Goal: Transaction & Acquisition: Purchase product/service

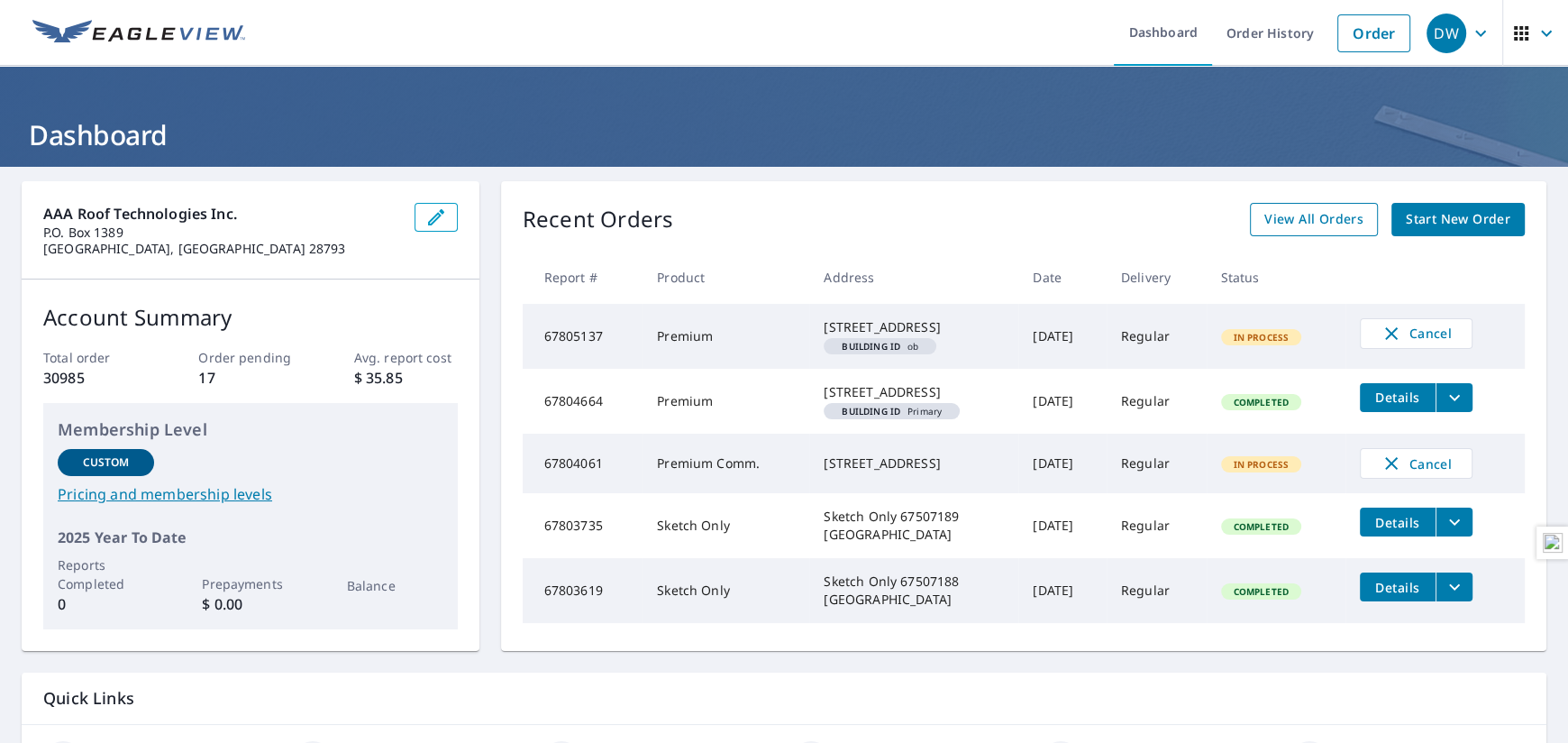
click at [778, 217] on span "View All Orders" at bounding box center [1313, 220] width 99 height 23
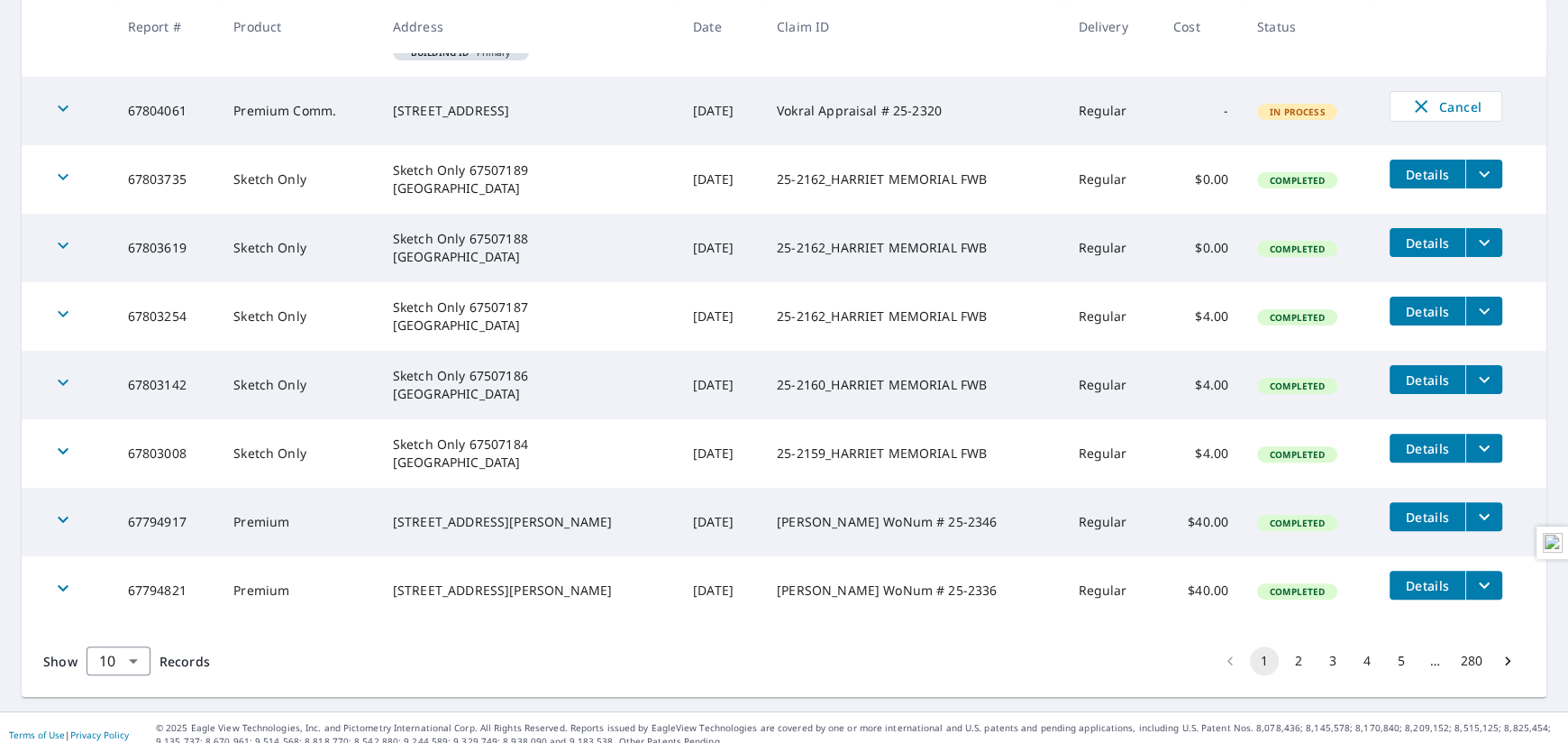
scroll to position [503, 0]
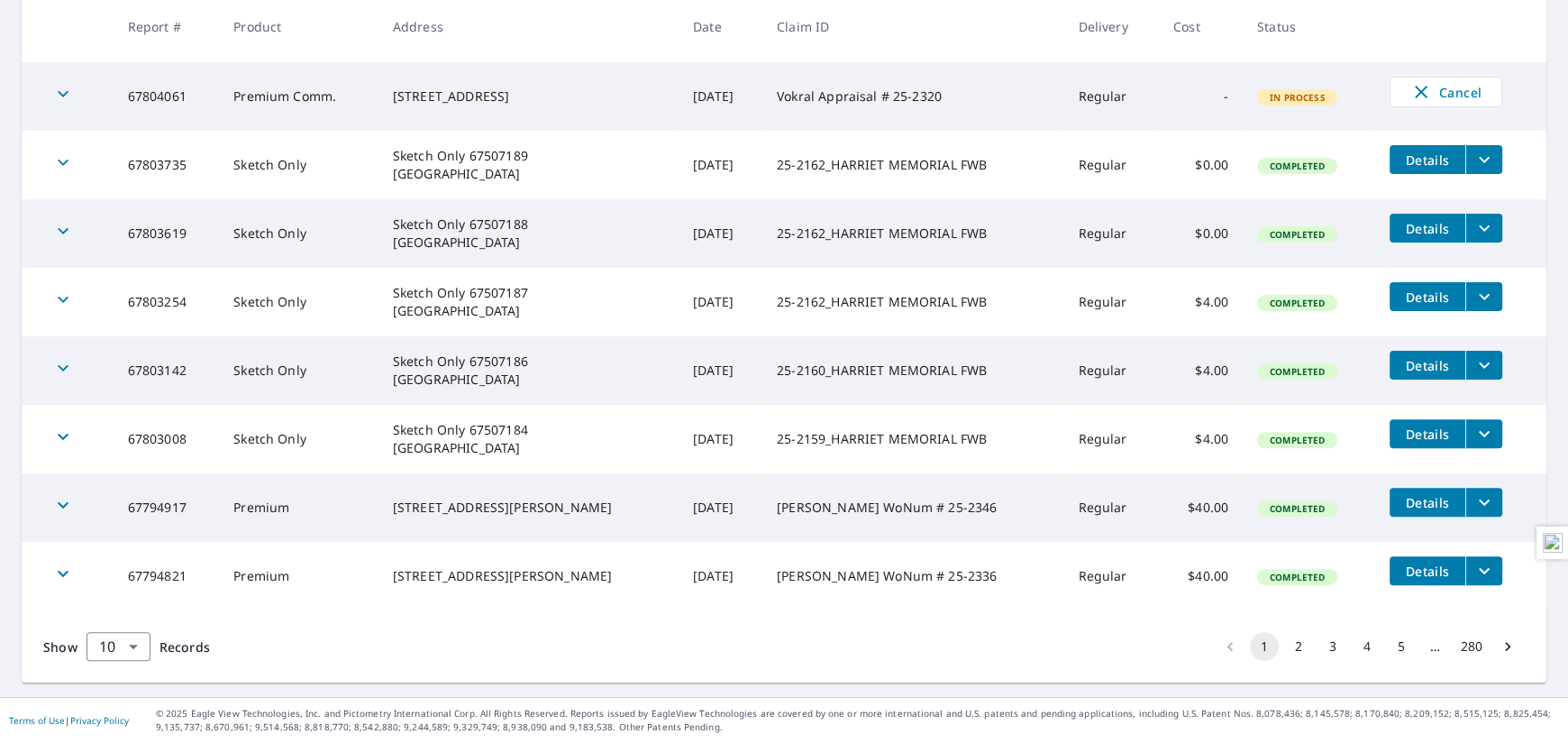
click at [778, 650] on button "2" at bounding box center [1298, 646] width 29 height 29
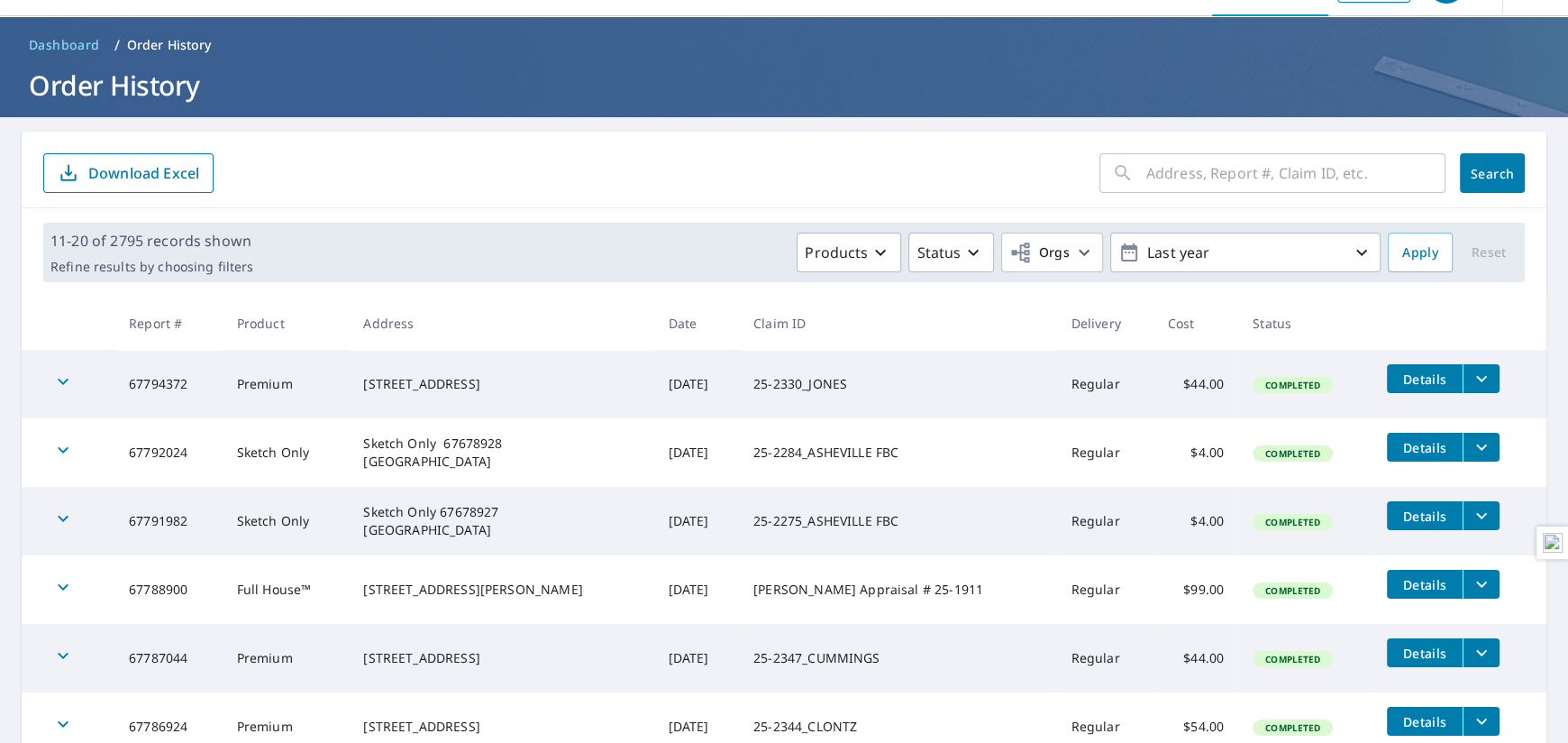
scroll to position [89, 0]
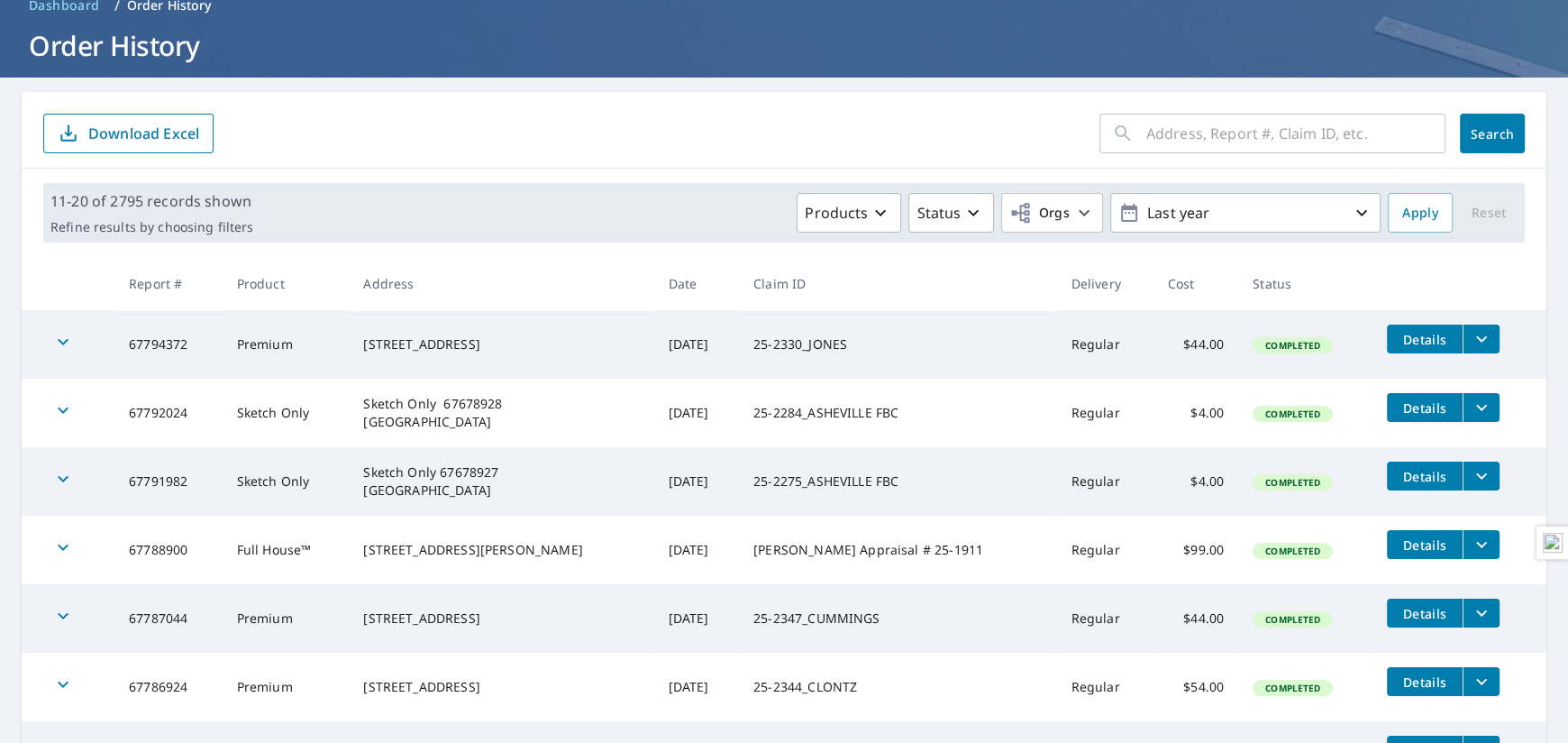
click at [654, 545] on td "[DATE]" at bounding box center [696, 550] width 85 height 68
click at [769, 544] on td "[PERSON_NAME] Appraisal # 25-1911" at bounding box center [898, 550] width 318 height 68
click at [766, 550] on td "[PERSON_NAME] Appraisal # 25-1911" at bounding box center [898, 550] width 318 height 68
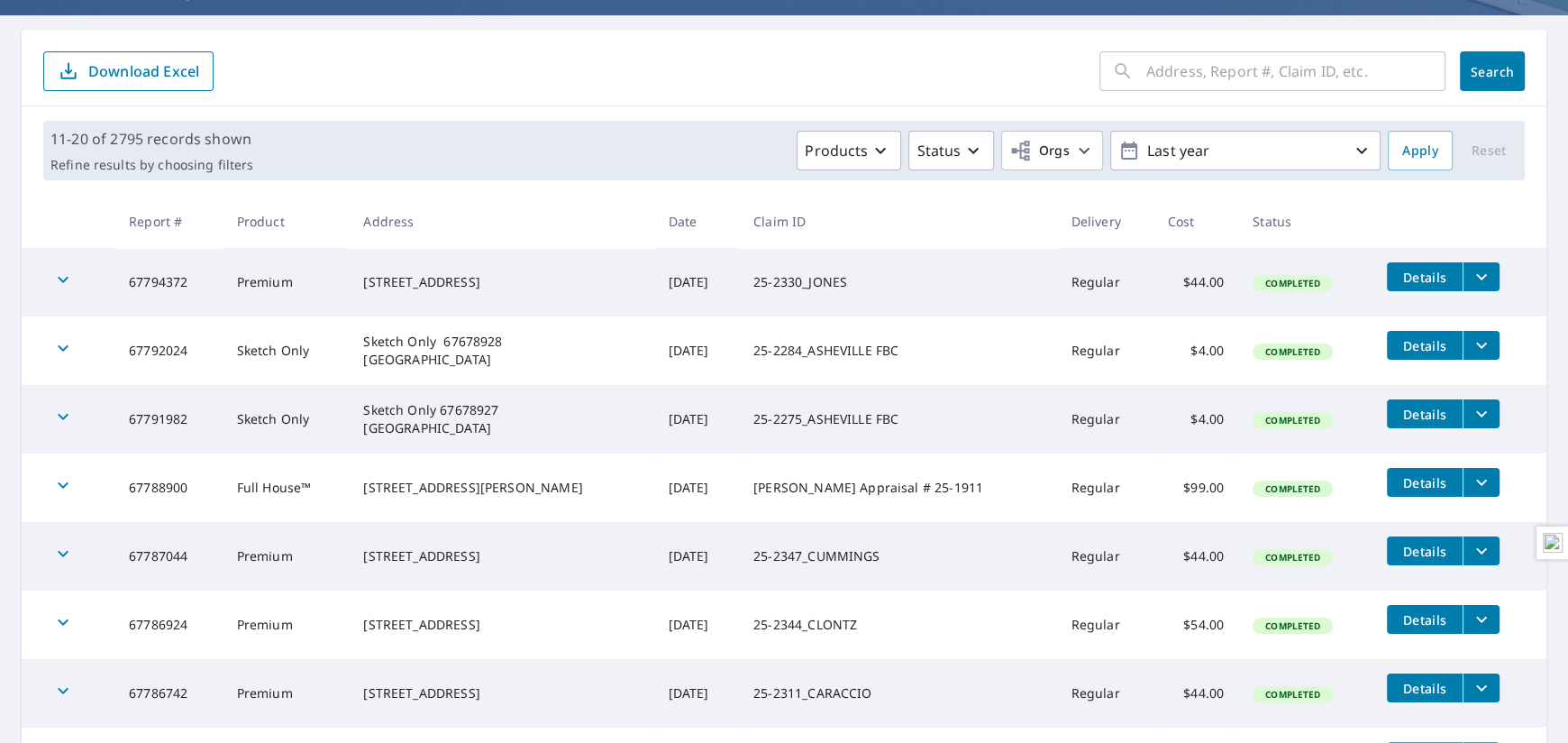
scroll to position [180, 0]
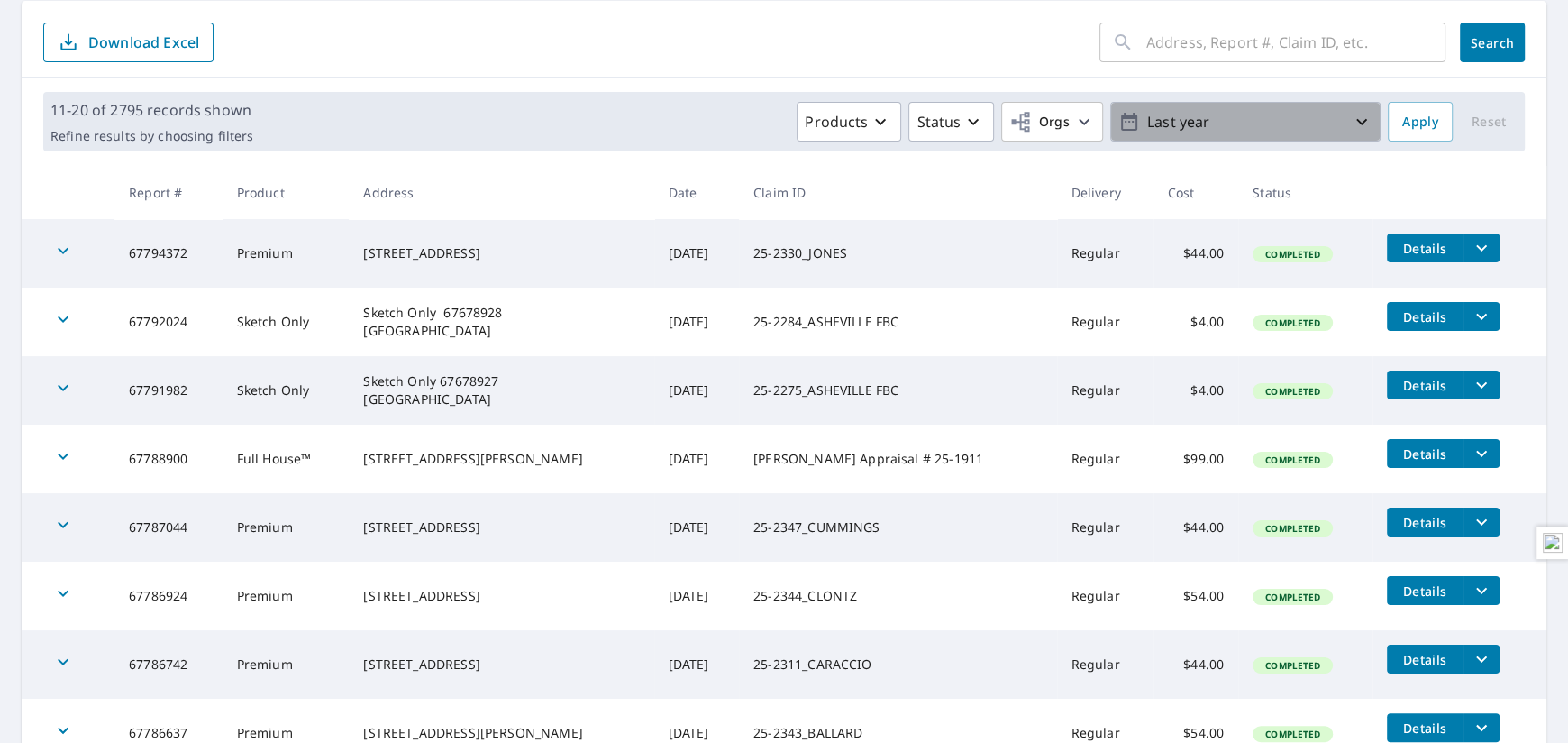
click at [778, 112] on icon "button" at bounding box center [1361, 122] width 22 height 22
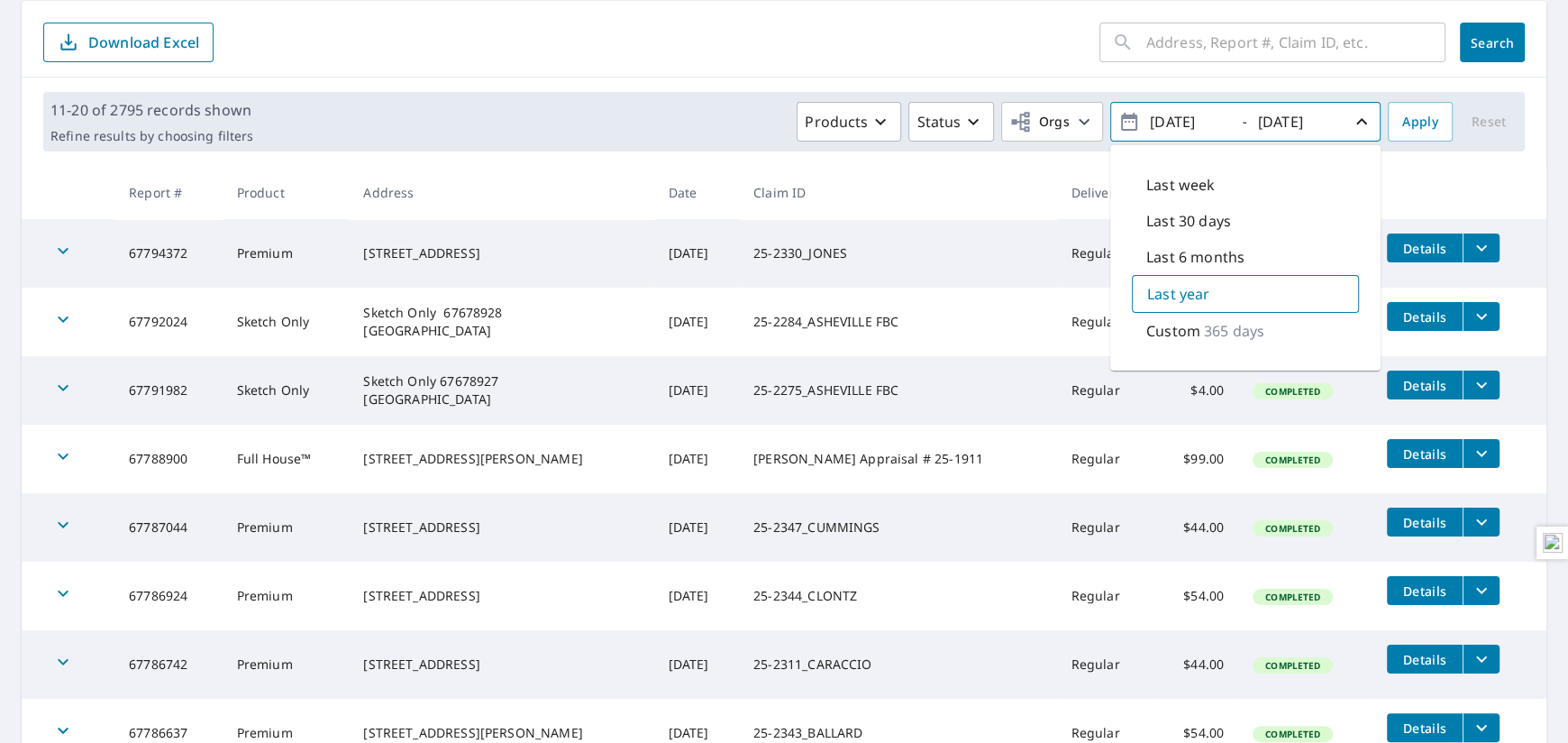
click at [778, 185] on p "Last week" at bounding box center [1180, 185] width 68 height 22
type input "[DATE]"
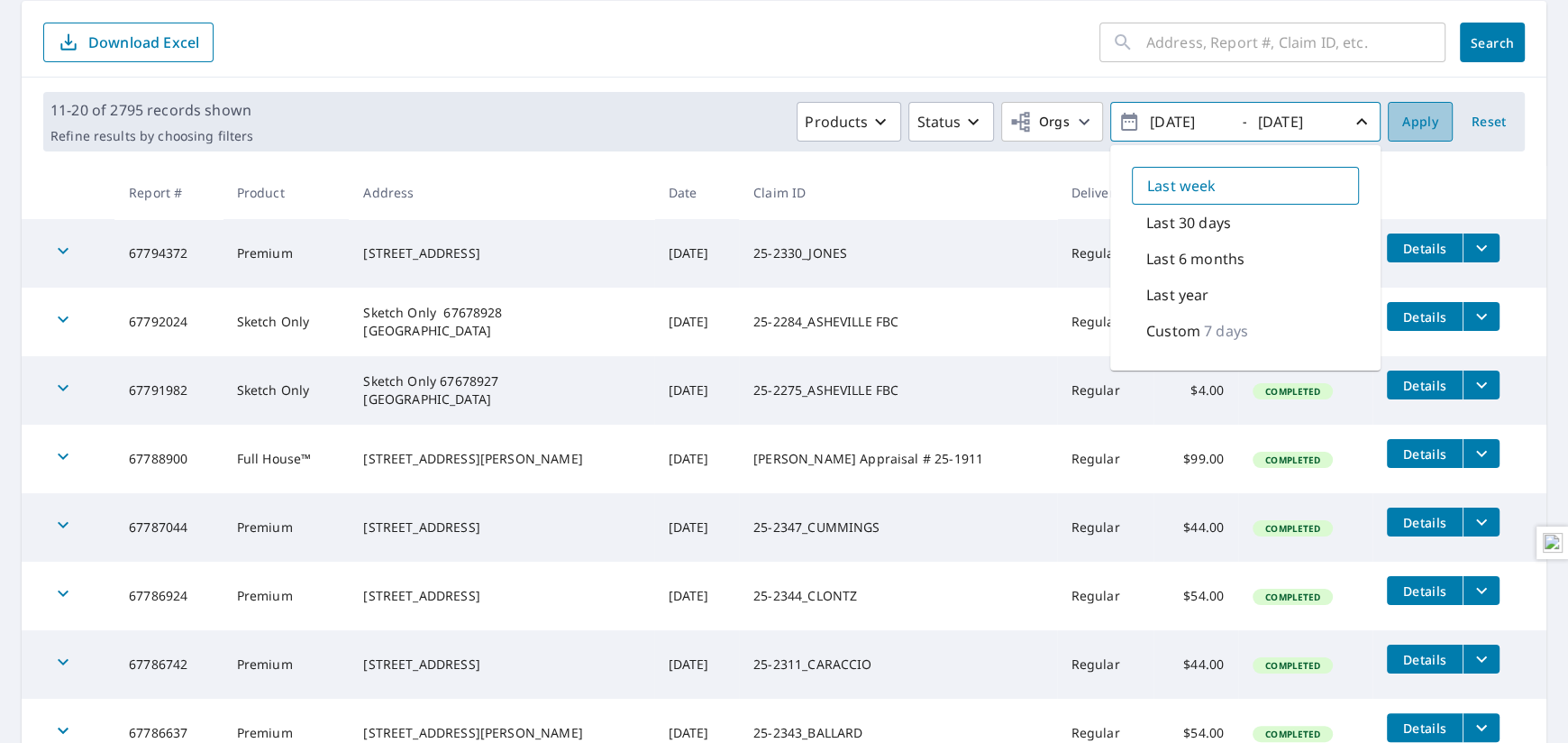
click at [778, 128] on span "Apply" at bounding box center [1420, 123] width 36 height 23
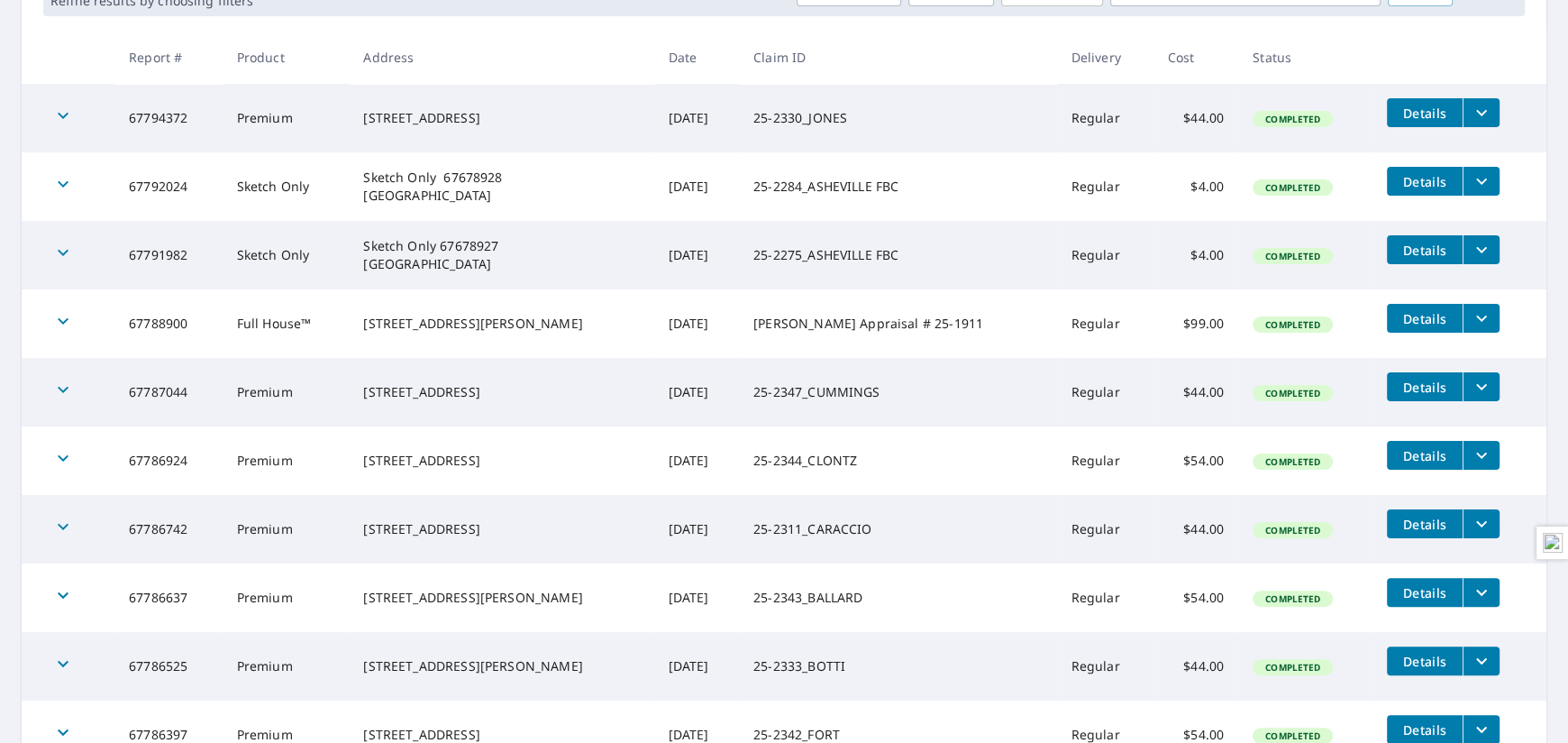
scroll to position [450, 0]
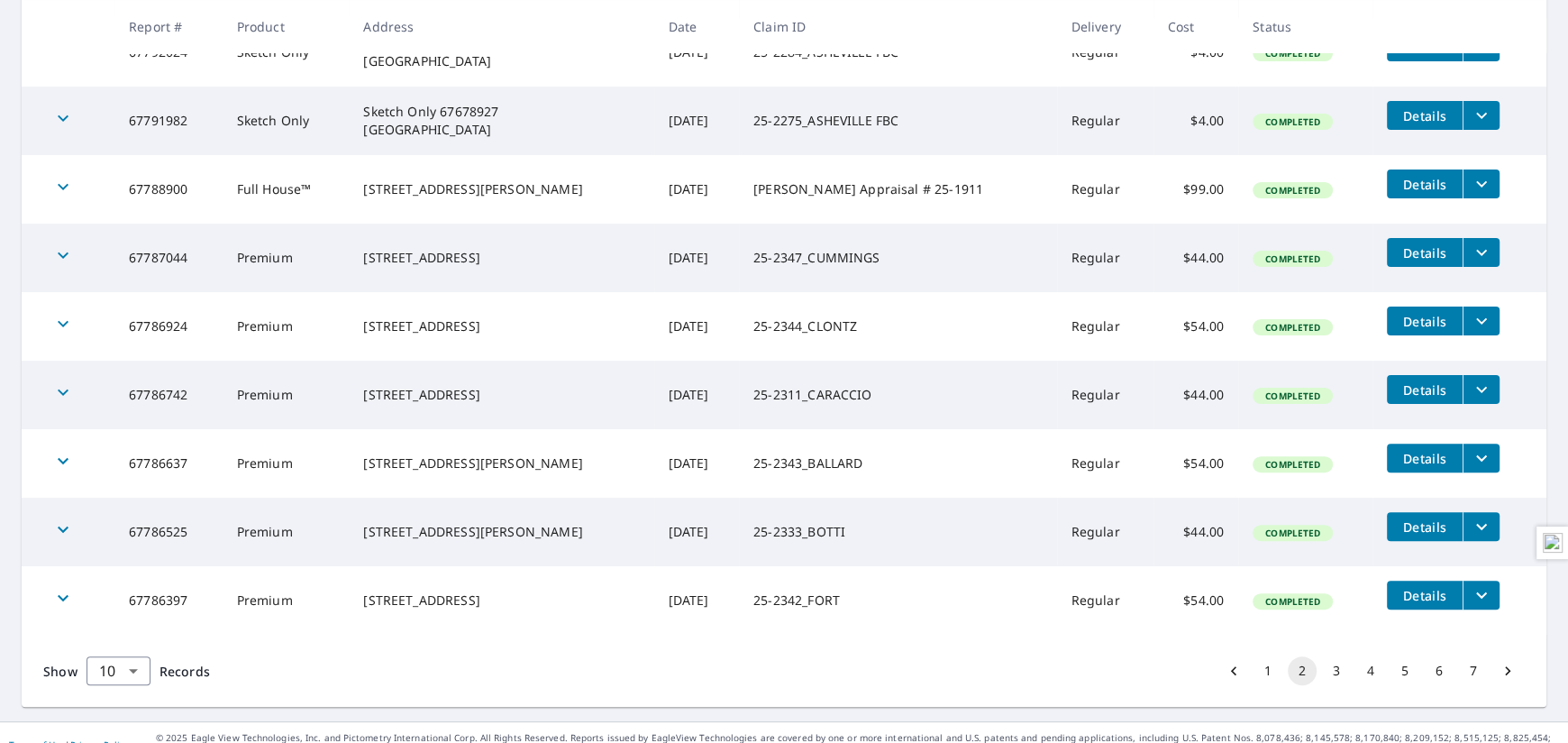
click at [778, 670] on button "1" at bounding box center [1268, 671] width 29 height 29
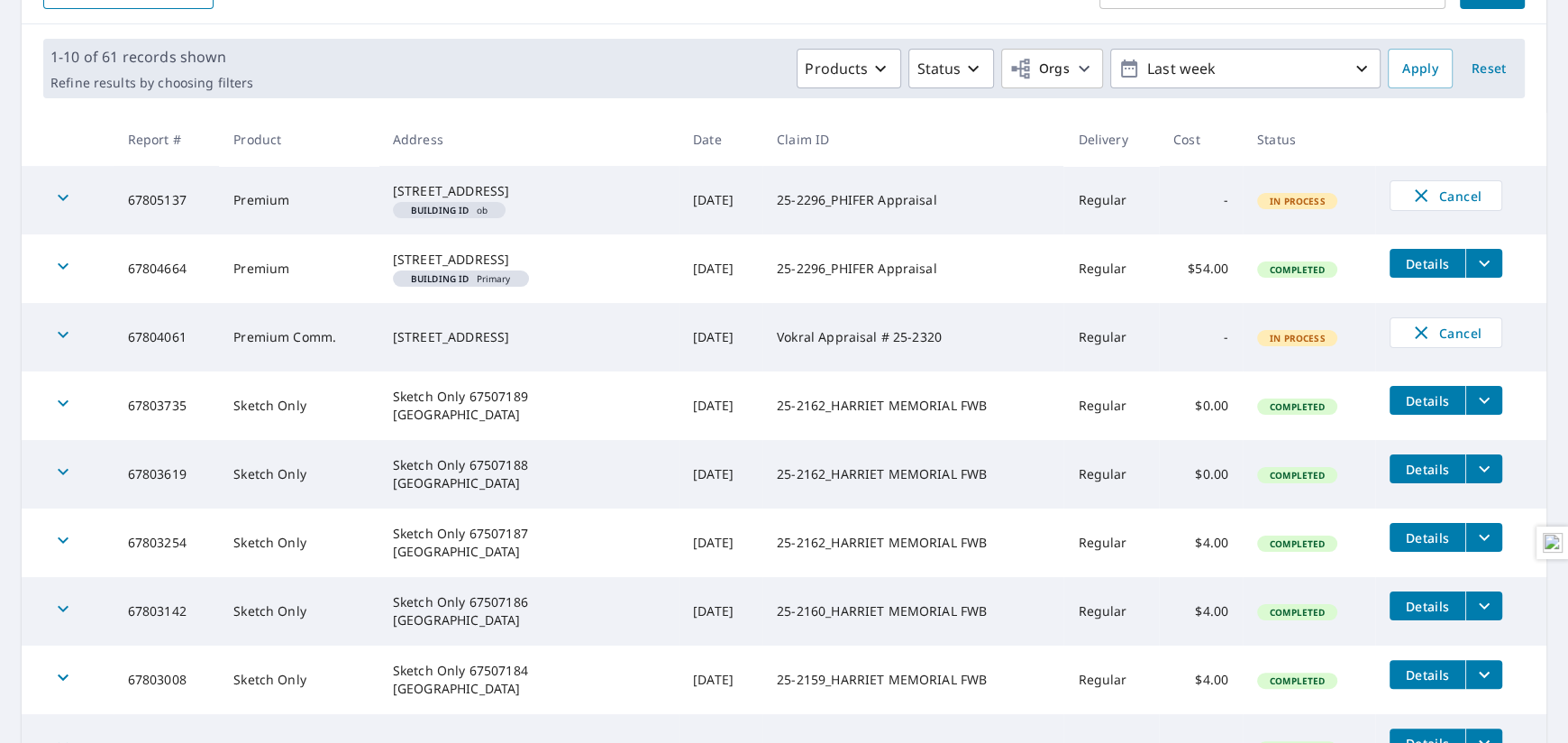
scroll to position [269, 0]
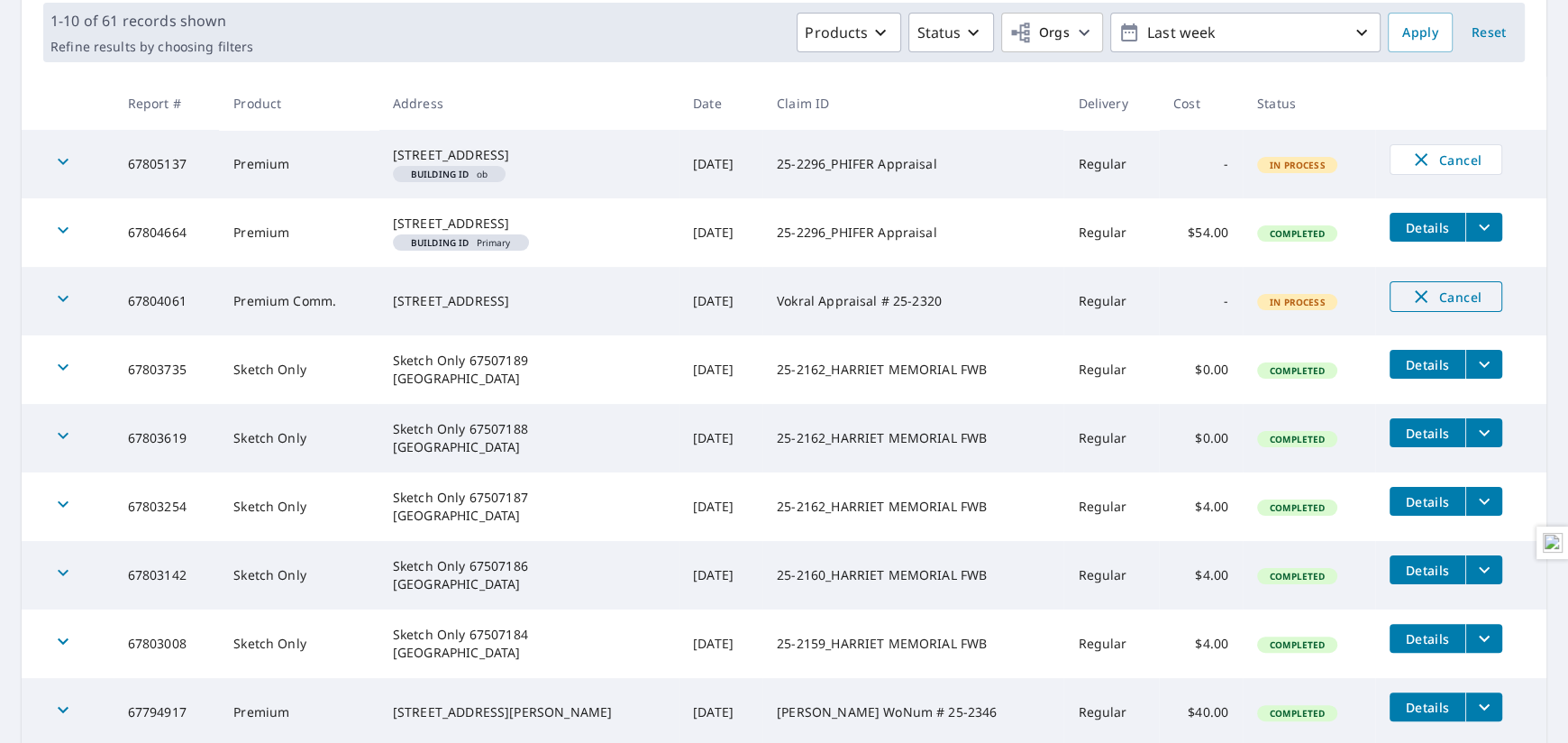
click at [778, 307] on span "Cancel" at bounding box center [1445, 296] width 75 height 22
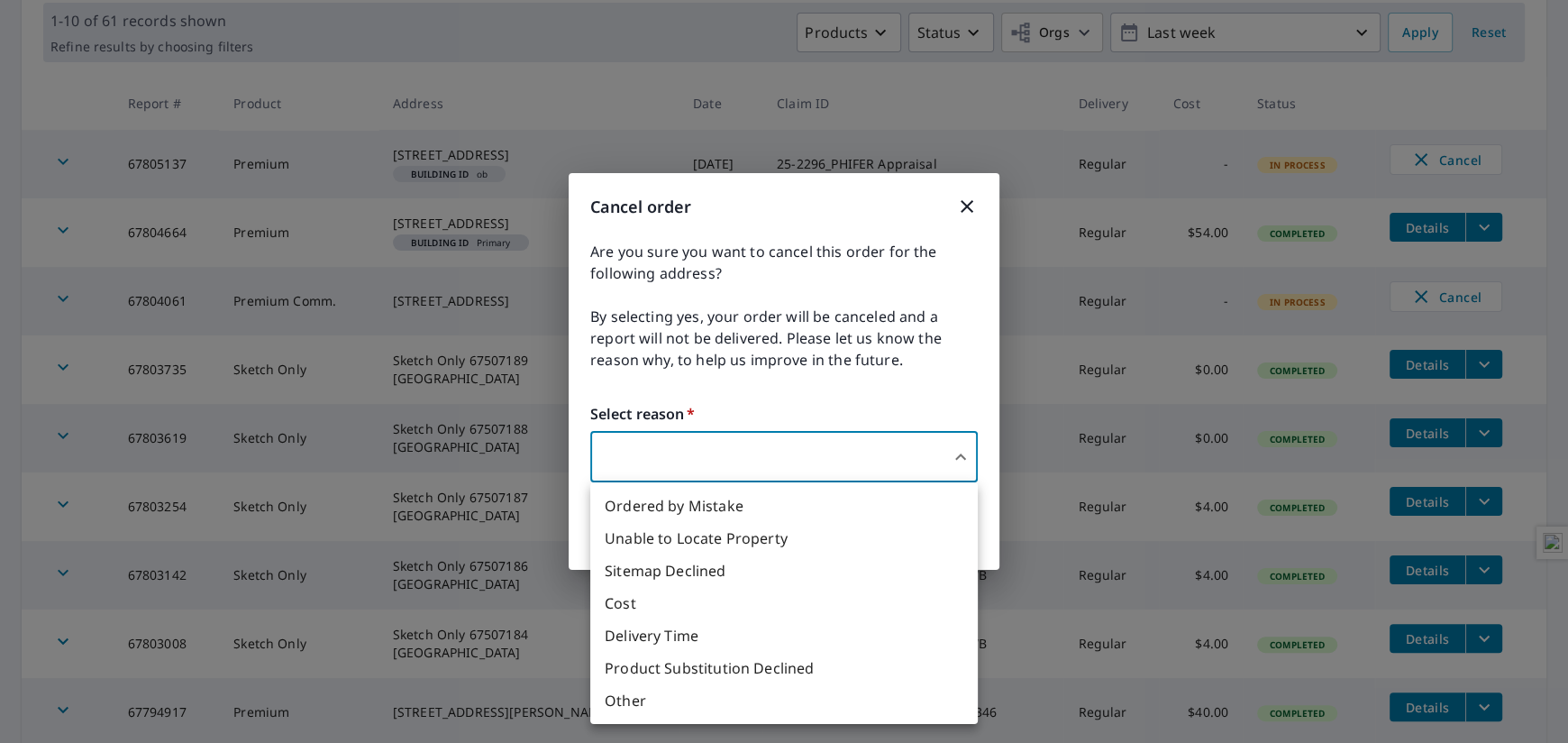
click at [727, 436] on body "DW DW Dashboard Order History Order DW Dashboard / Order History Order History …" at bounding box center [784, 371] width 1568 height 743
click at [666, 506] on li "Ordered by Mistake" at bounding box center [784, 505] width 387 height 32
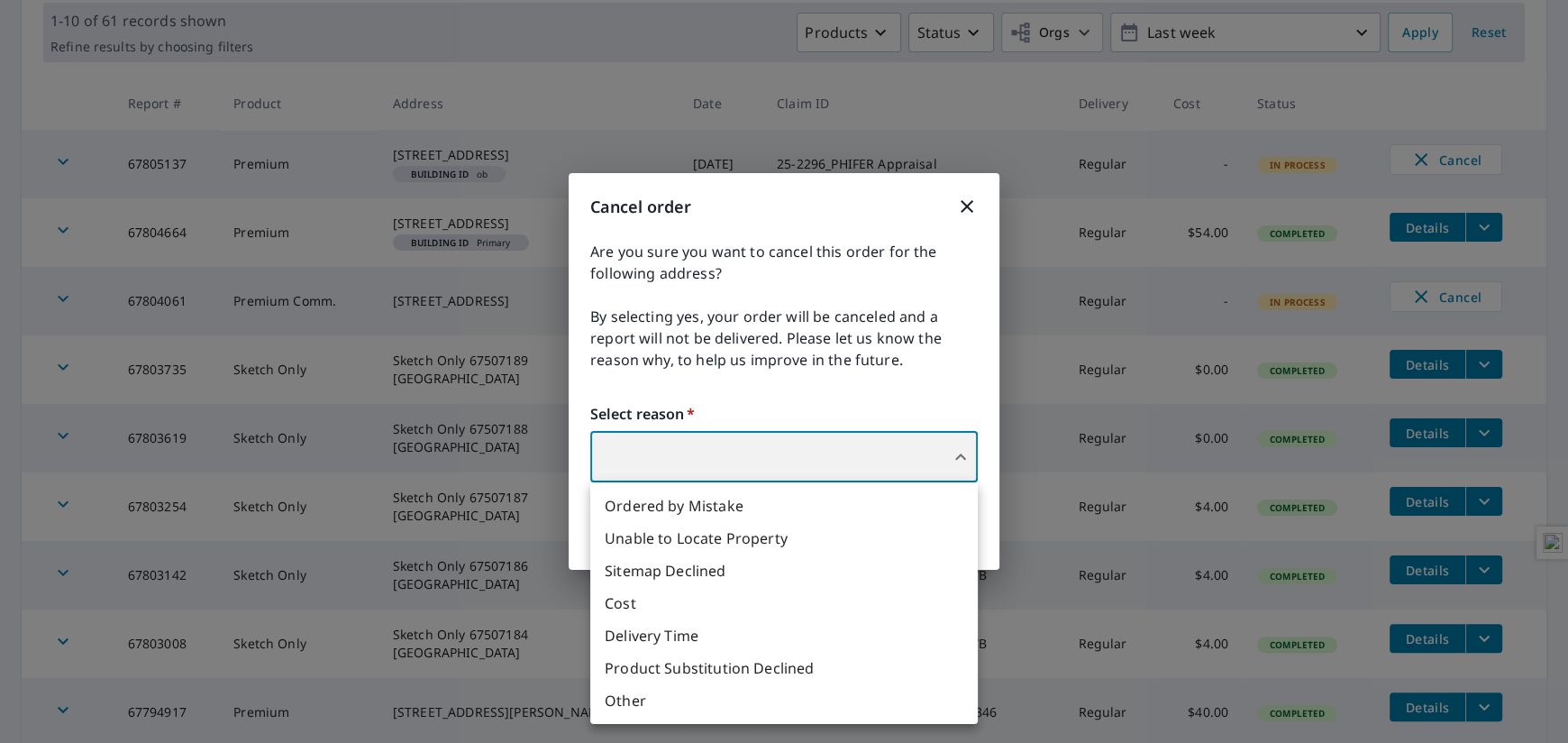
type input "30"
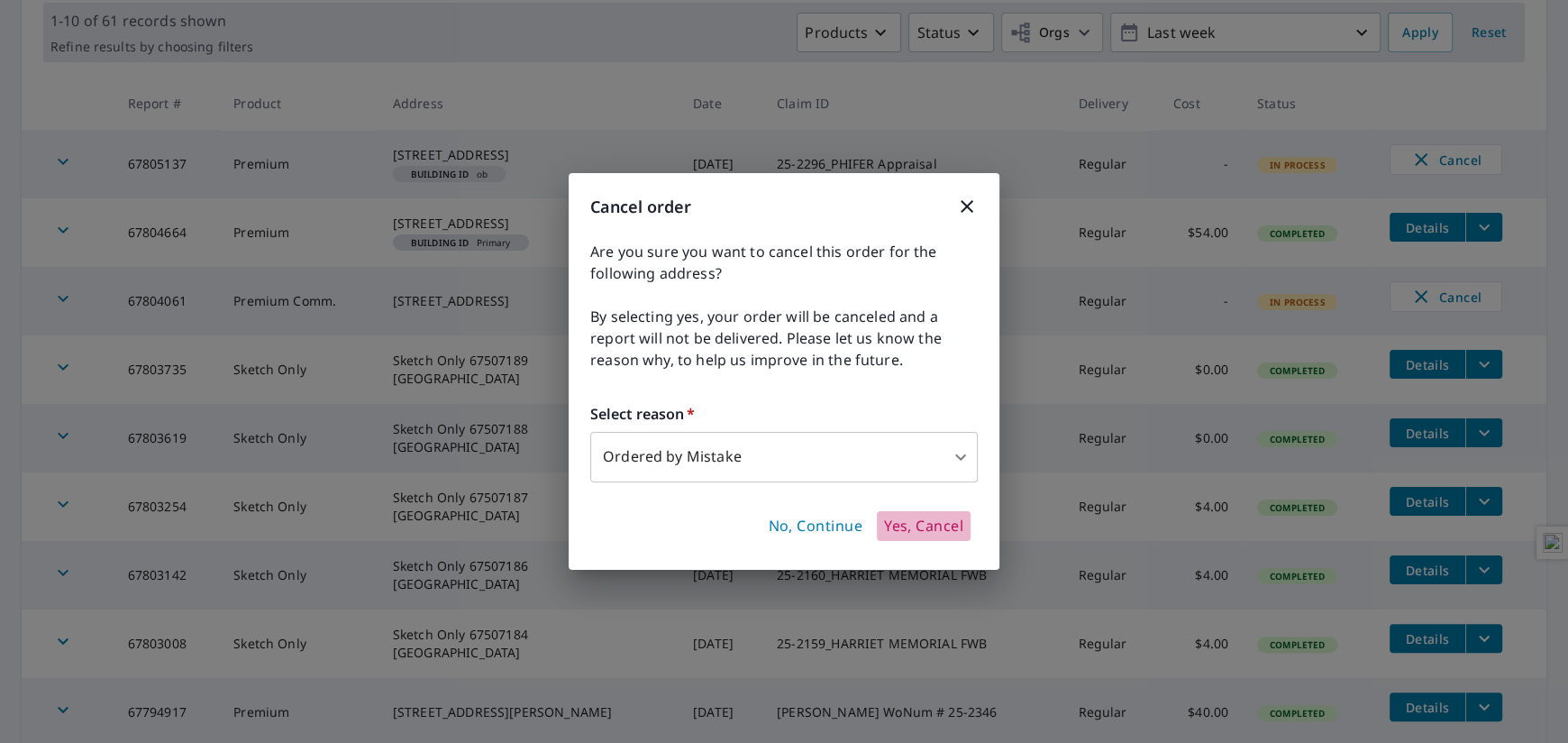
click at [778, 525] on span "Yes, Cancel" at bounding box center [922, 526] width 79 height 20
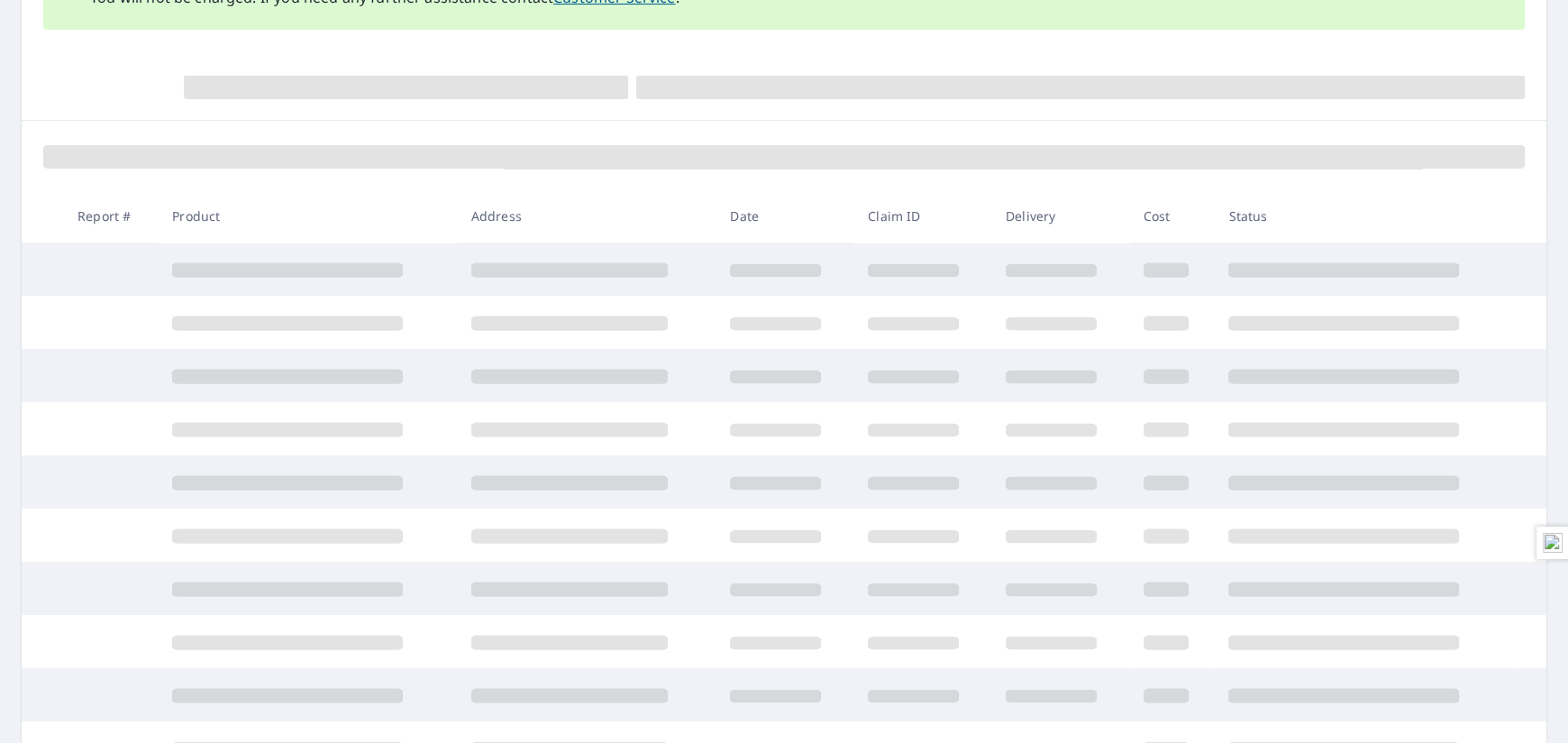
scroll to position [403, 0]
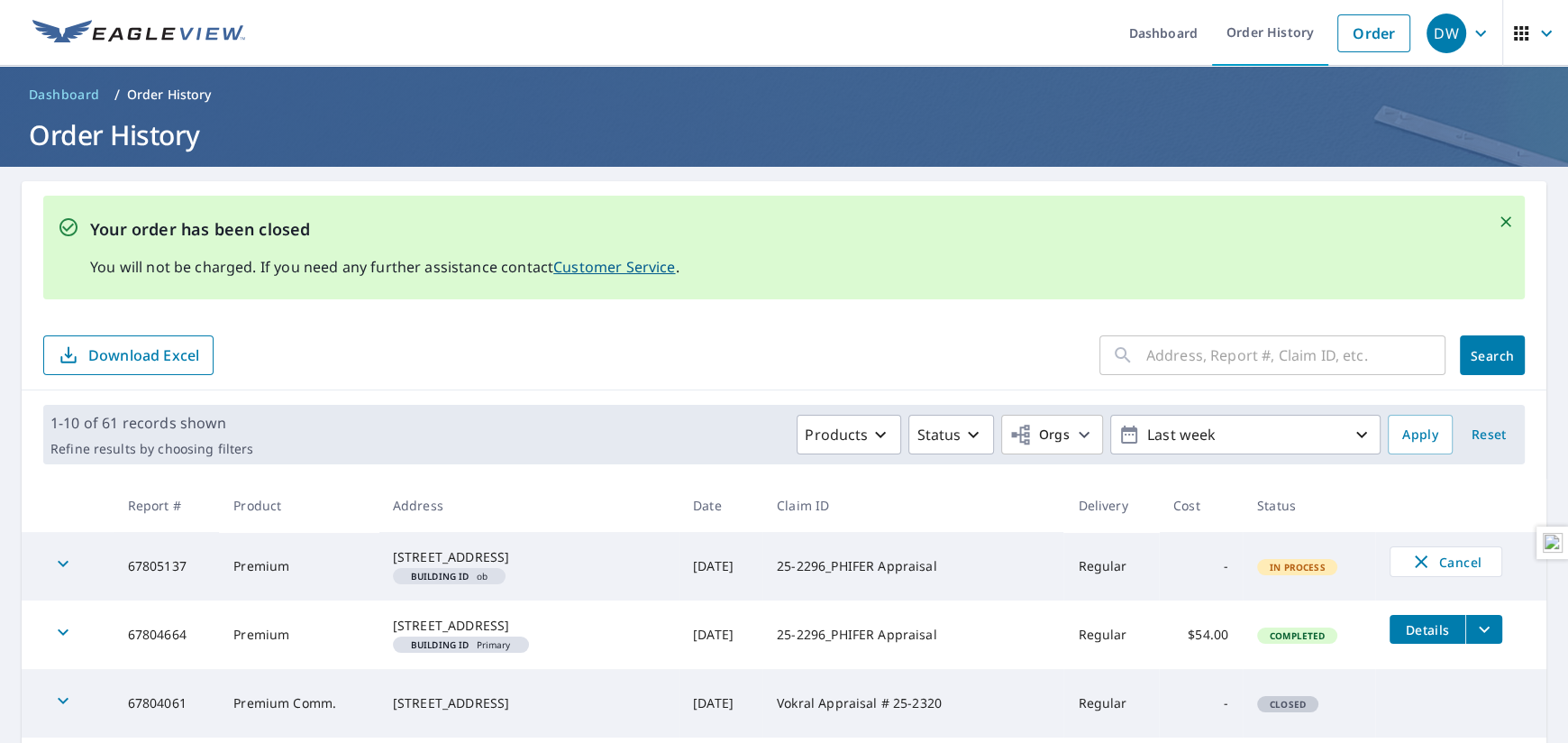
click at [648, 111] on header "Dashboard / Order History Order History" at bounding box center [784, 116] width 1568 height 101
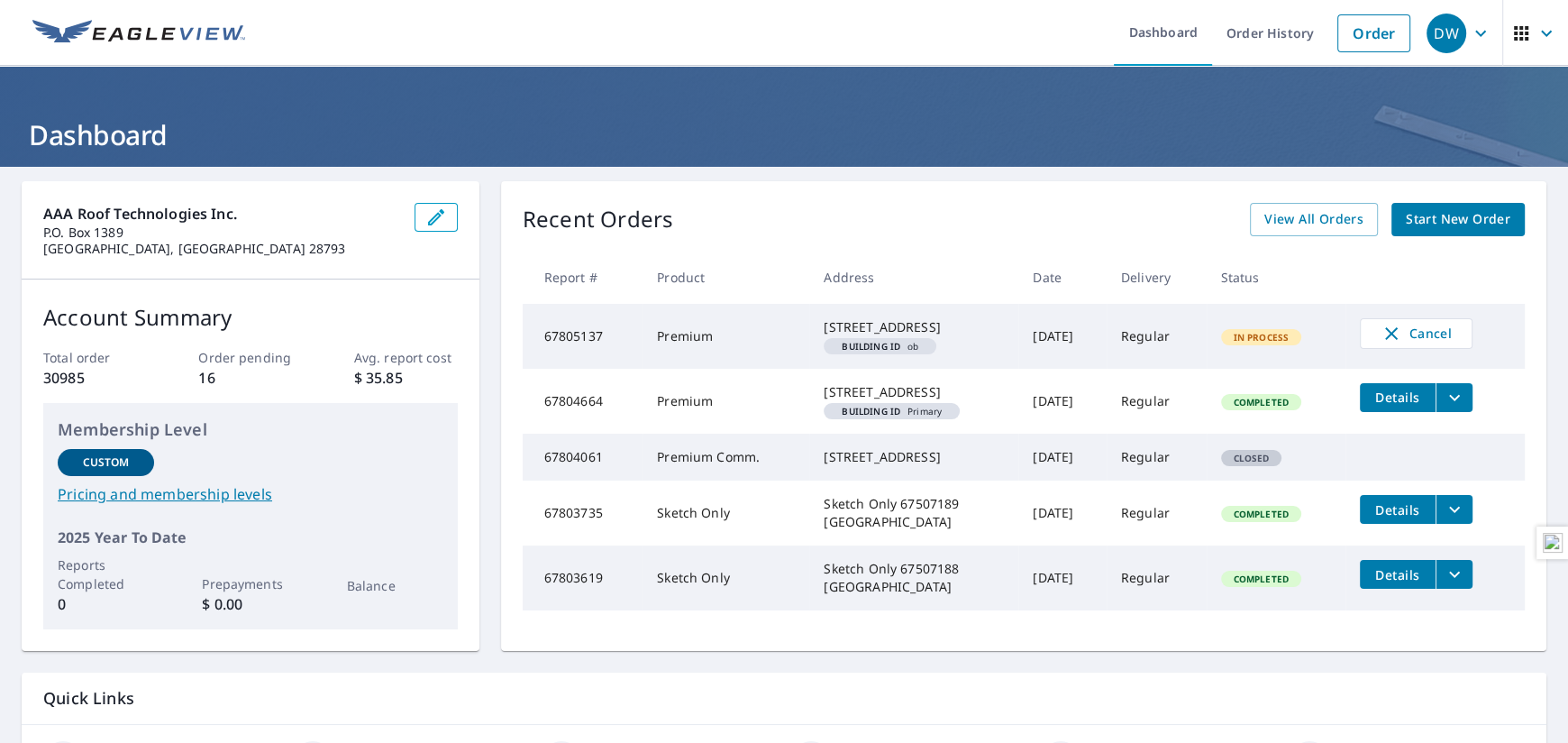
click at [1460, 215] on span "Start New Order" at bounding box center [1458, 220] width 105 height 23
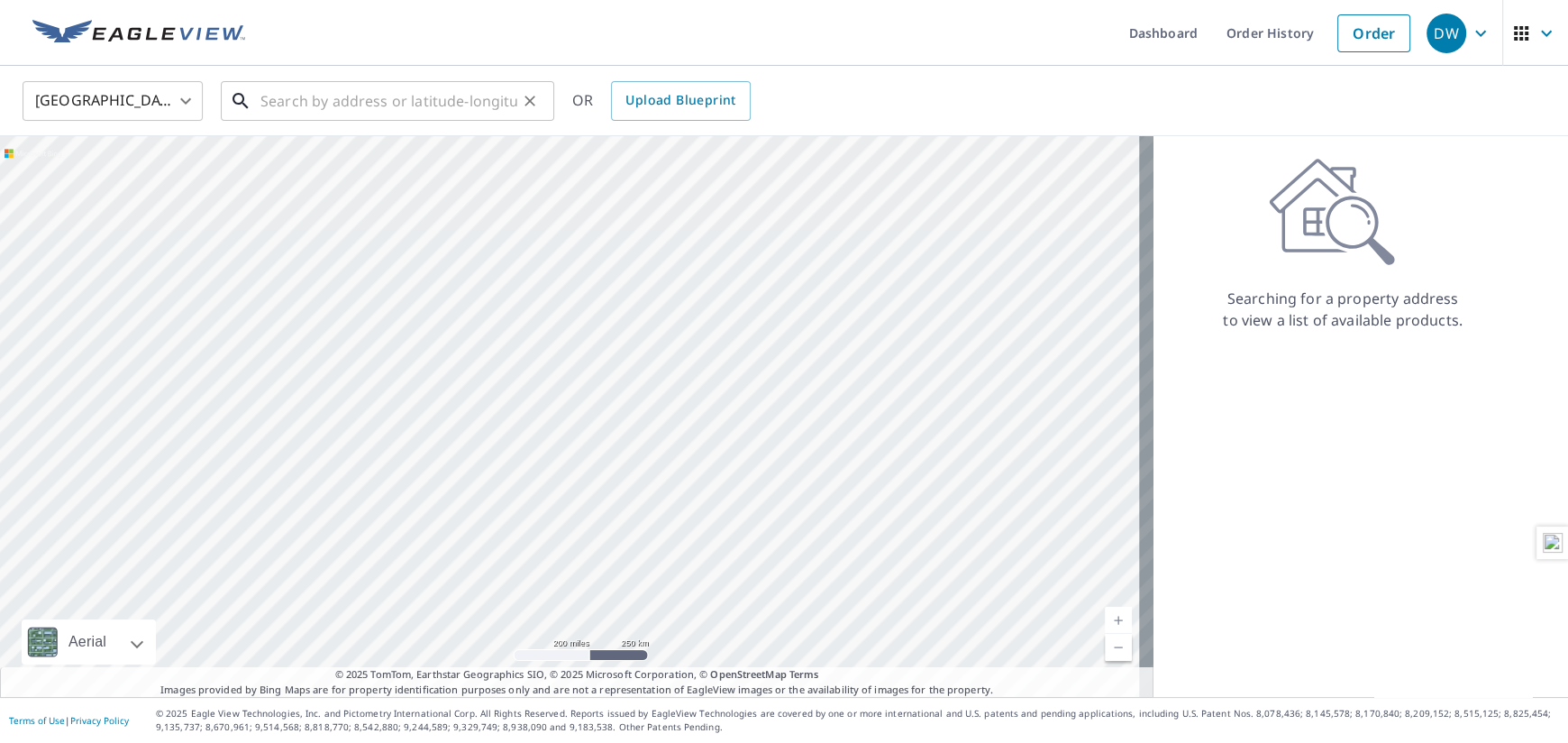
click at [366, 107] on input "text" at bounding box center [389, 101] width 257 height 50
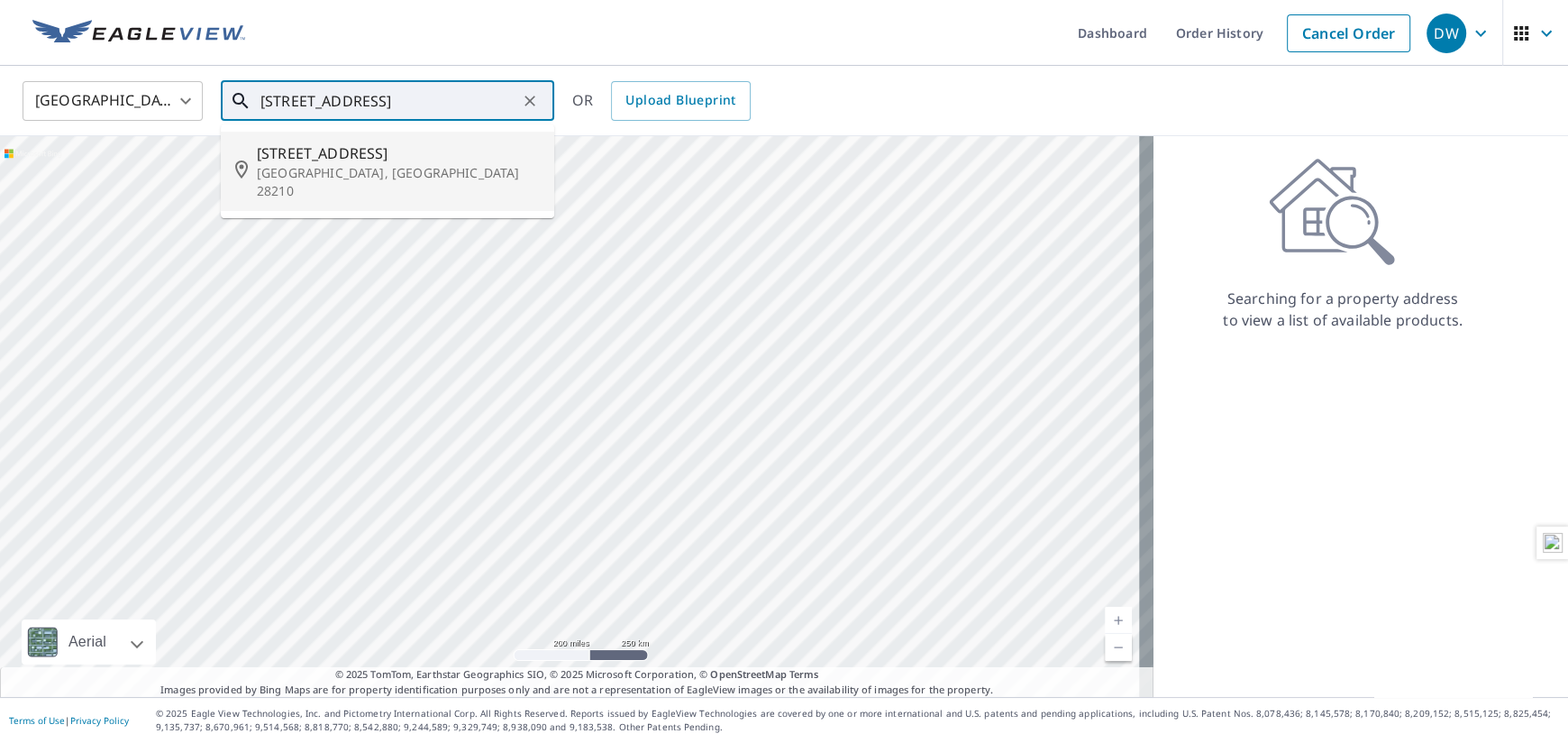
click at [358, 172] on p "Charlotte, NC 28210" at bounding box center [398, 182] width 283 height 36
type input "8035 Regent Park Ln Charlotte, NC 28210"
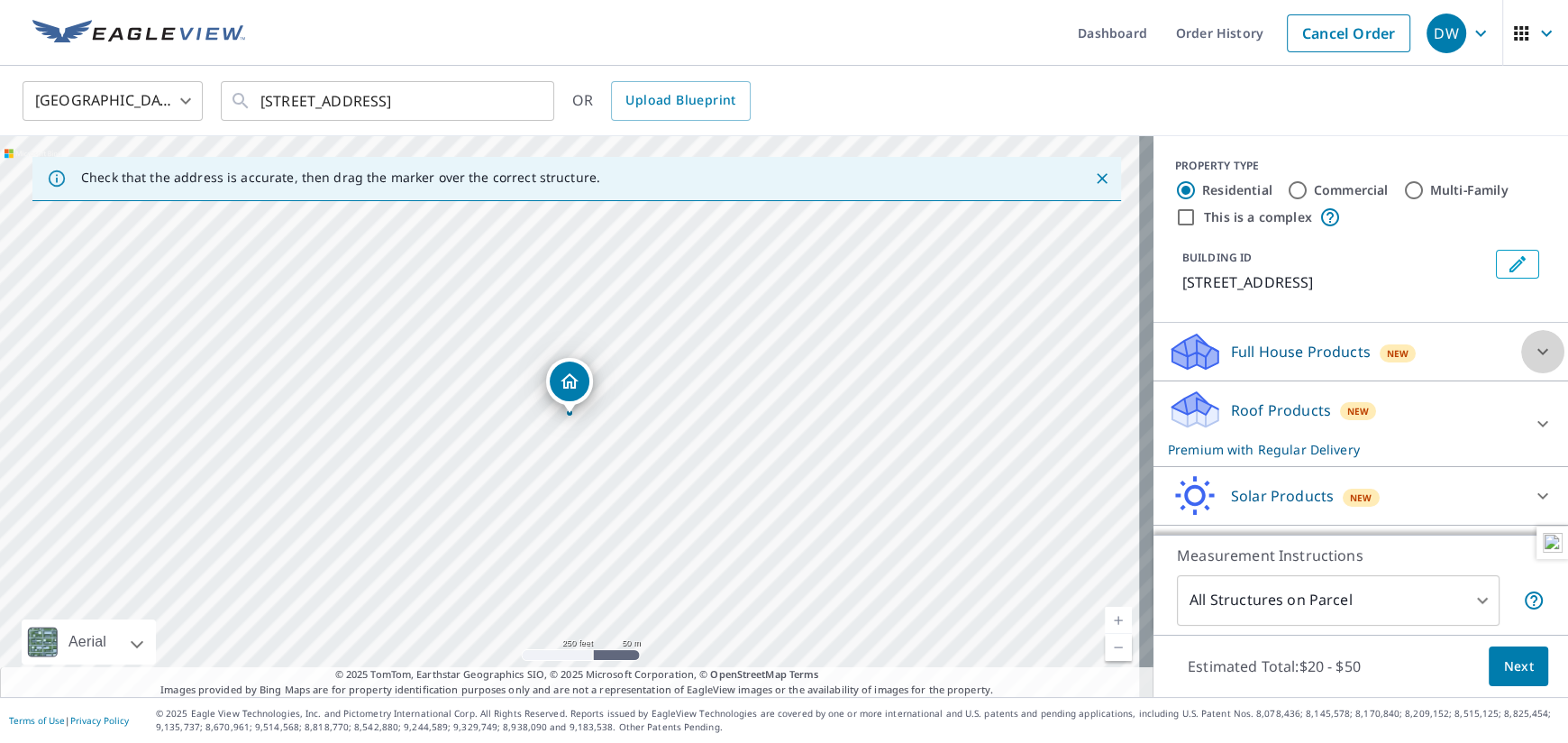
click at [1532, 348] on icon at bounding box center [1542, 351] width 22 height 22
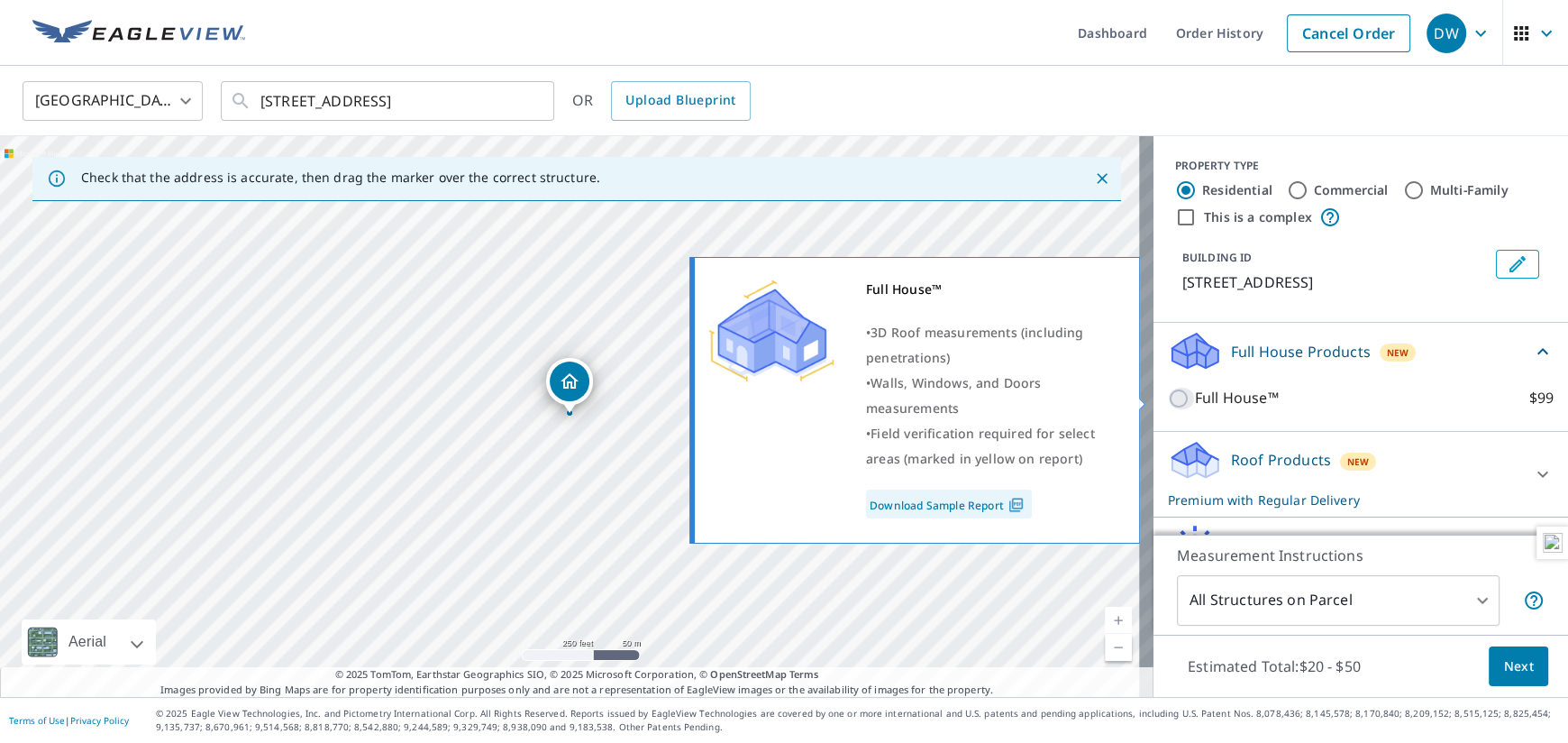
click at [1168, 392] on input "Full House™ $99" at bounding box center [1181, 398] width 27 height 22
checkbox input "true"
checkbox input "false"
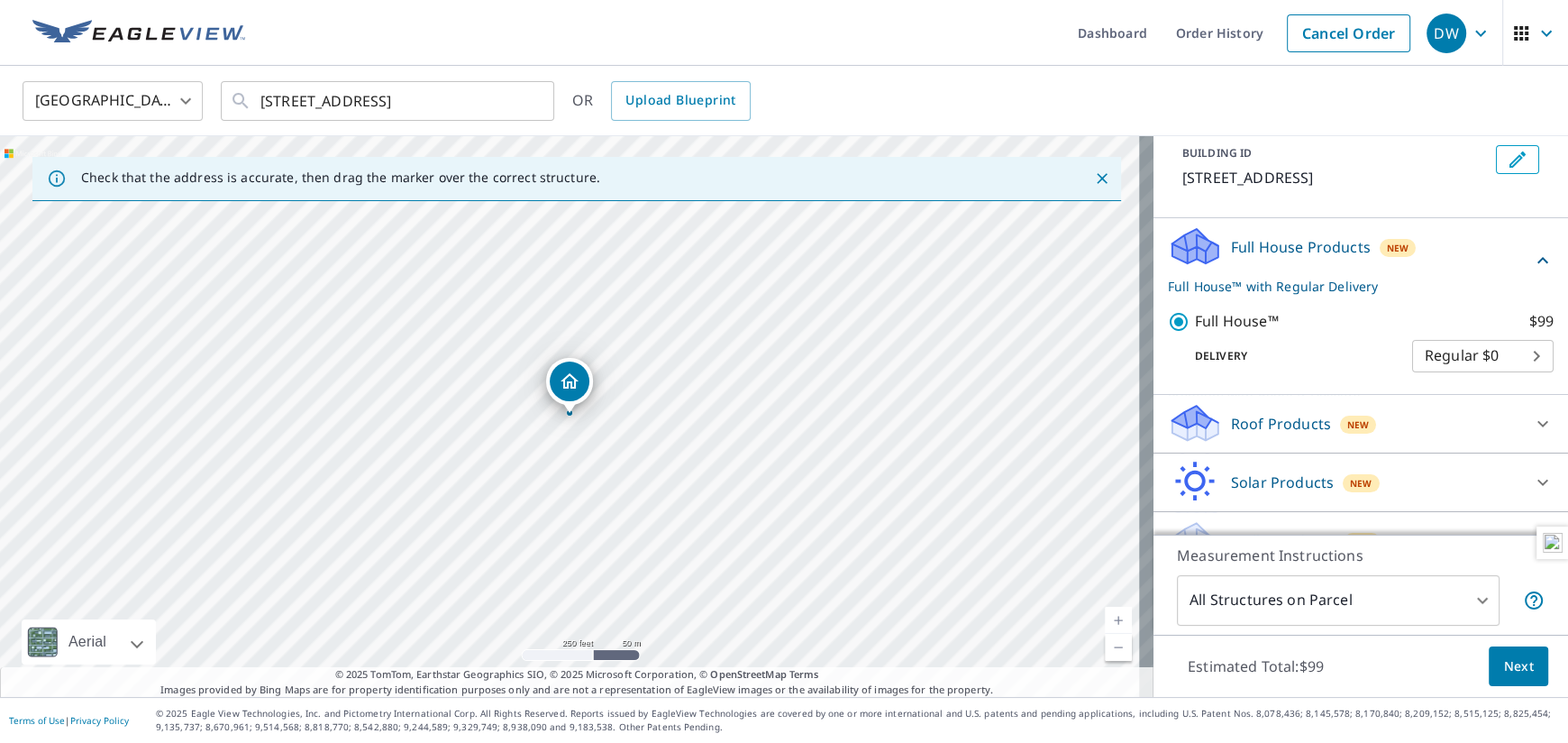
scroll to position [139, 0]
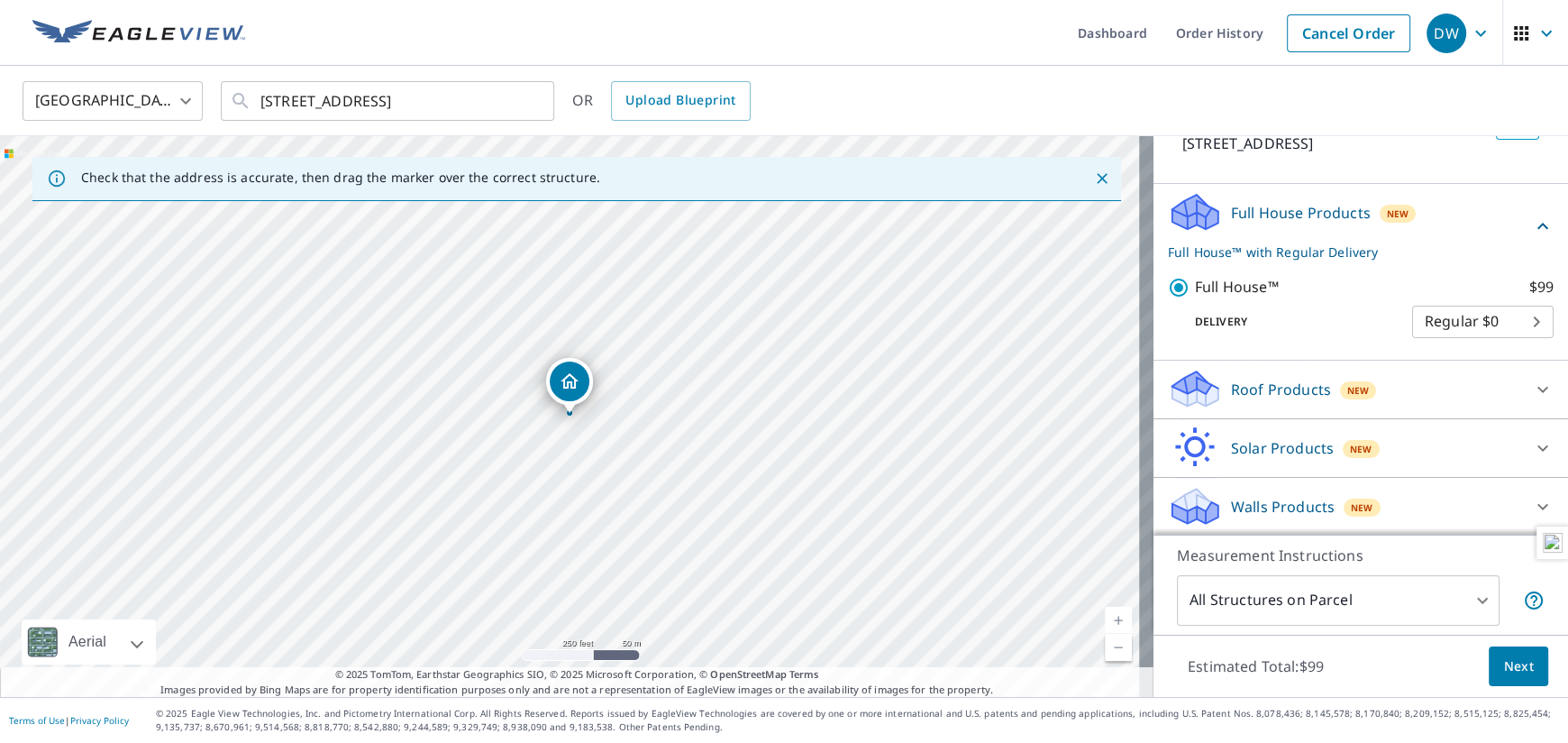
click at [1503, 667] on span "Next" at bounding box center [1518, 667] width 30 height 23
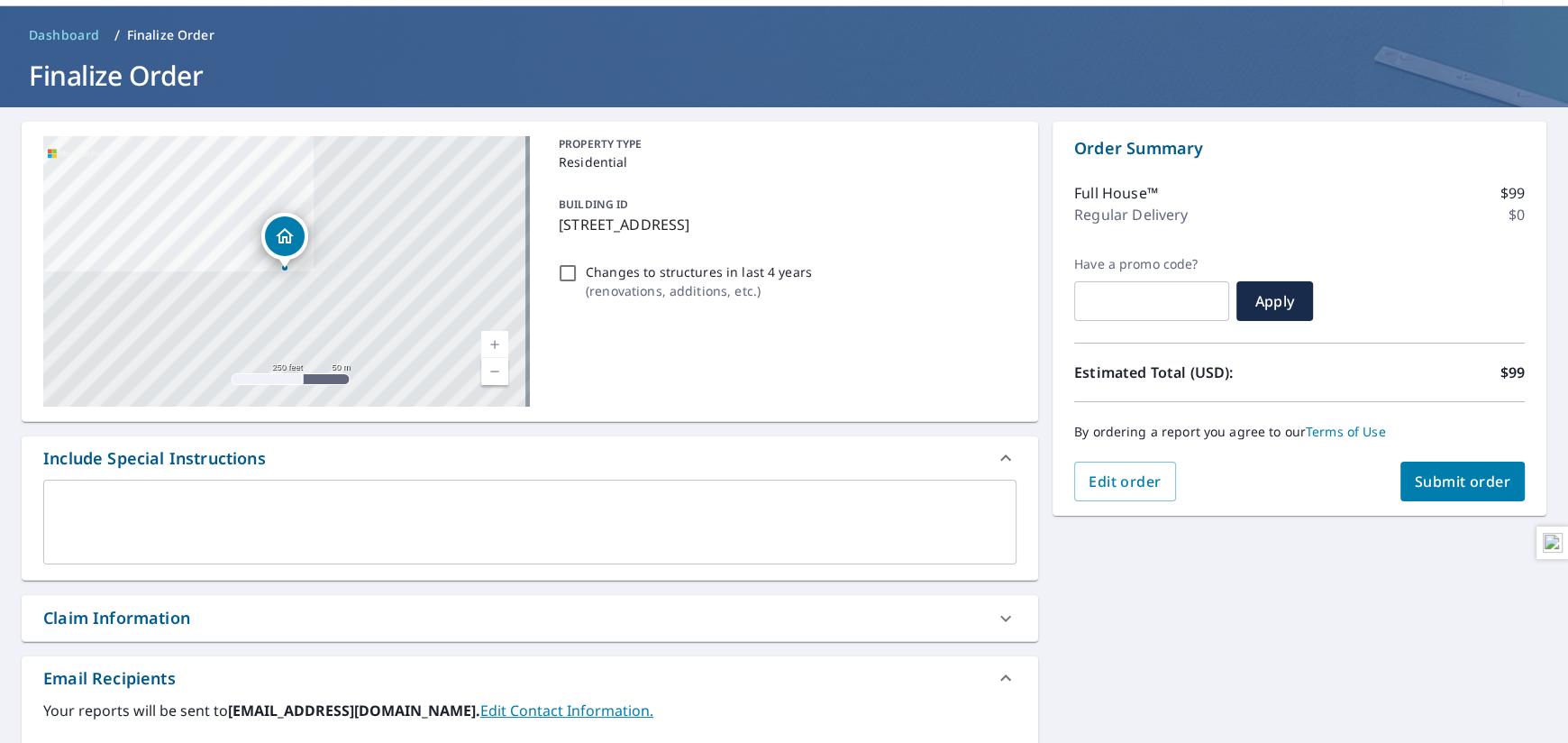
scroll to position [89, 0]
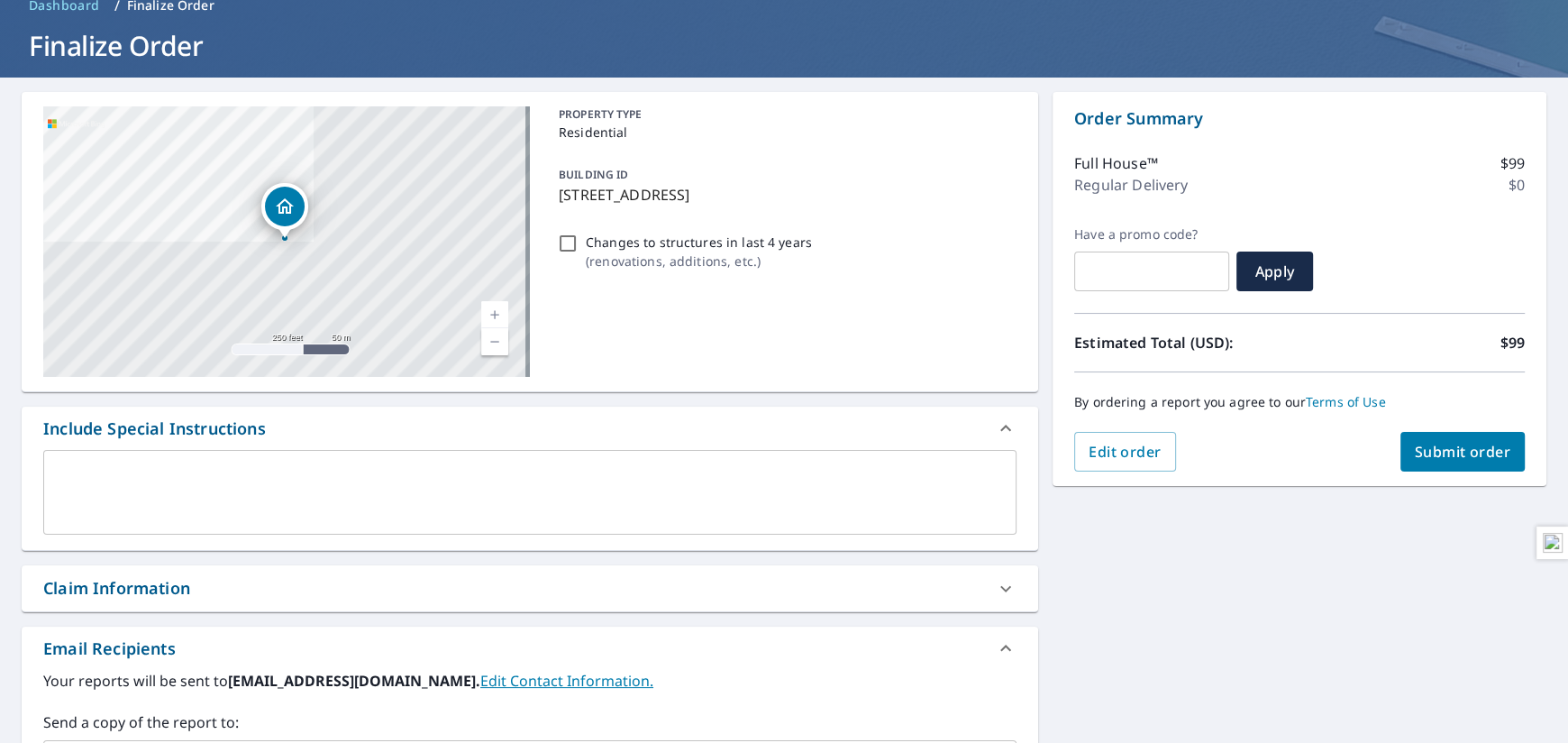
click at [277, 588] on div "Claim Information" at bounding box center [513, 588] width 940 height 25
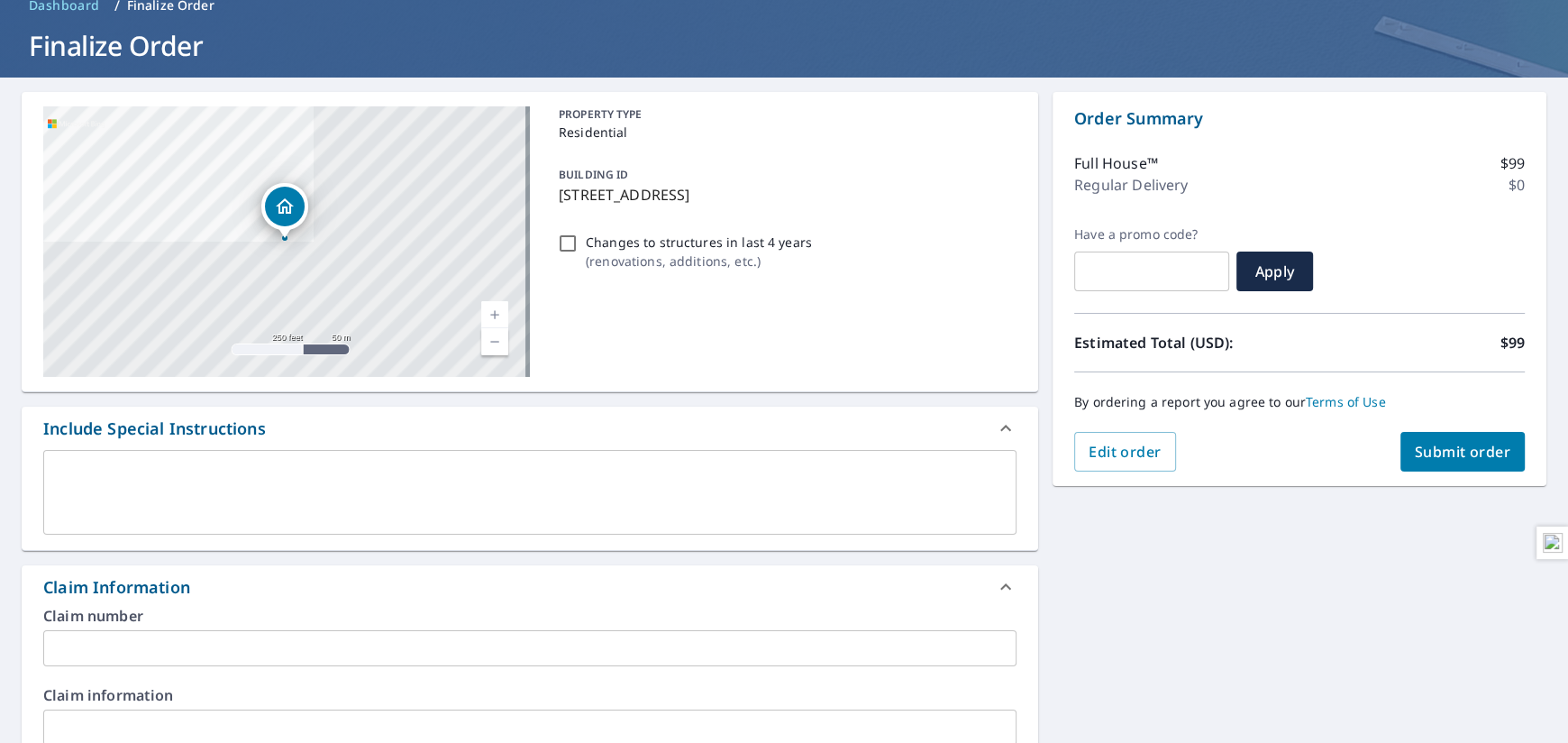
click at [117, 647] on input "text" at bounding box center [529, 648] width 973 height 36
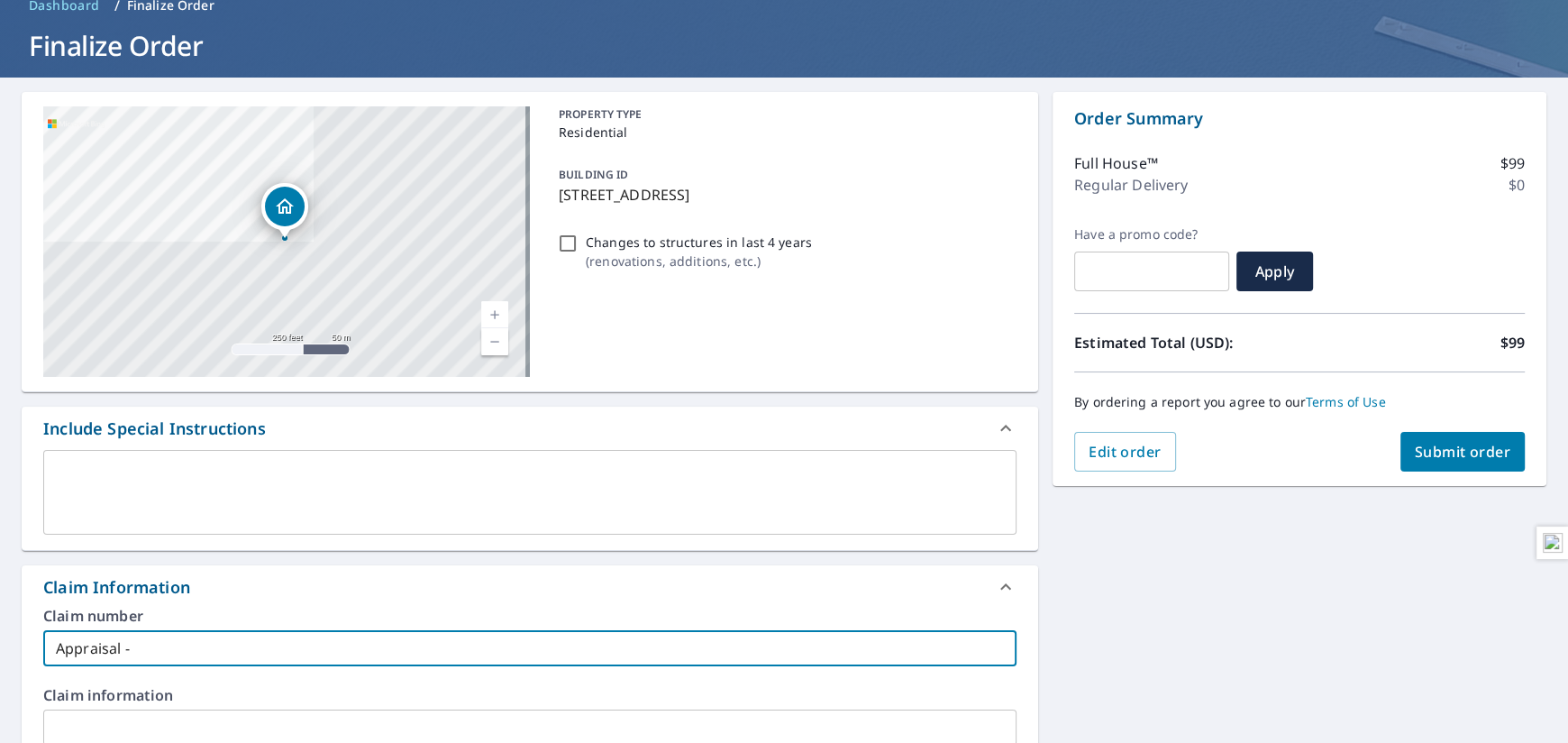
click at [56, 641] on input "Appraisal -" at bounding box center [529, 648] width 973 height 36
click at [56, 644] on input "Appraisal -" at bounding box center [529, 648] width 973 height 36
drag, startPoint x: 285, startPoint y: 656, endPoint x: 57, endPoint y: 643, distance: 228.4
click at [68, 644] on input "Appraisal -" at bounding box center [529, 648] width 973 height 36
type input "A"
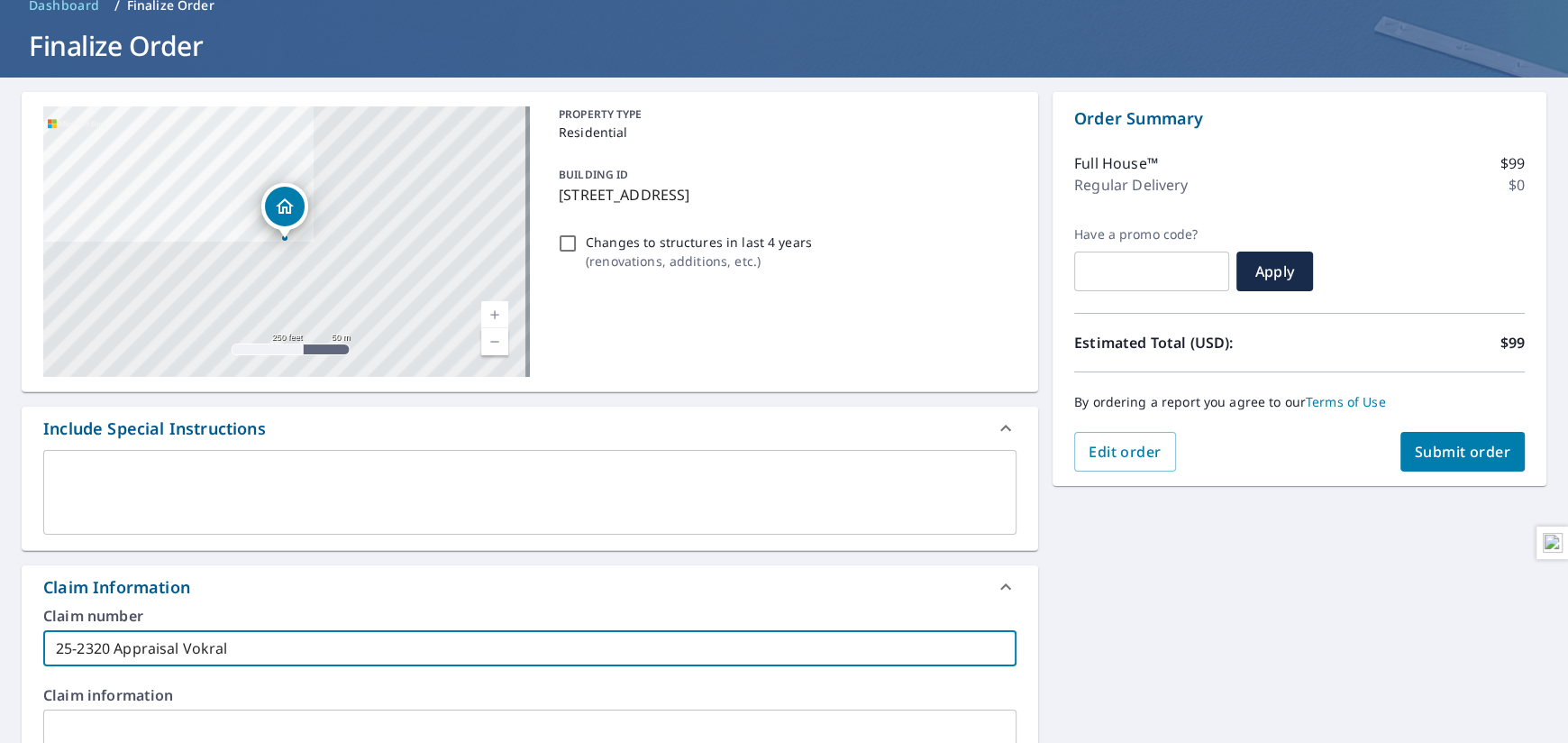
type input "25-2320 Appraisal Vokral"
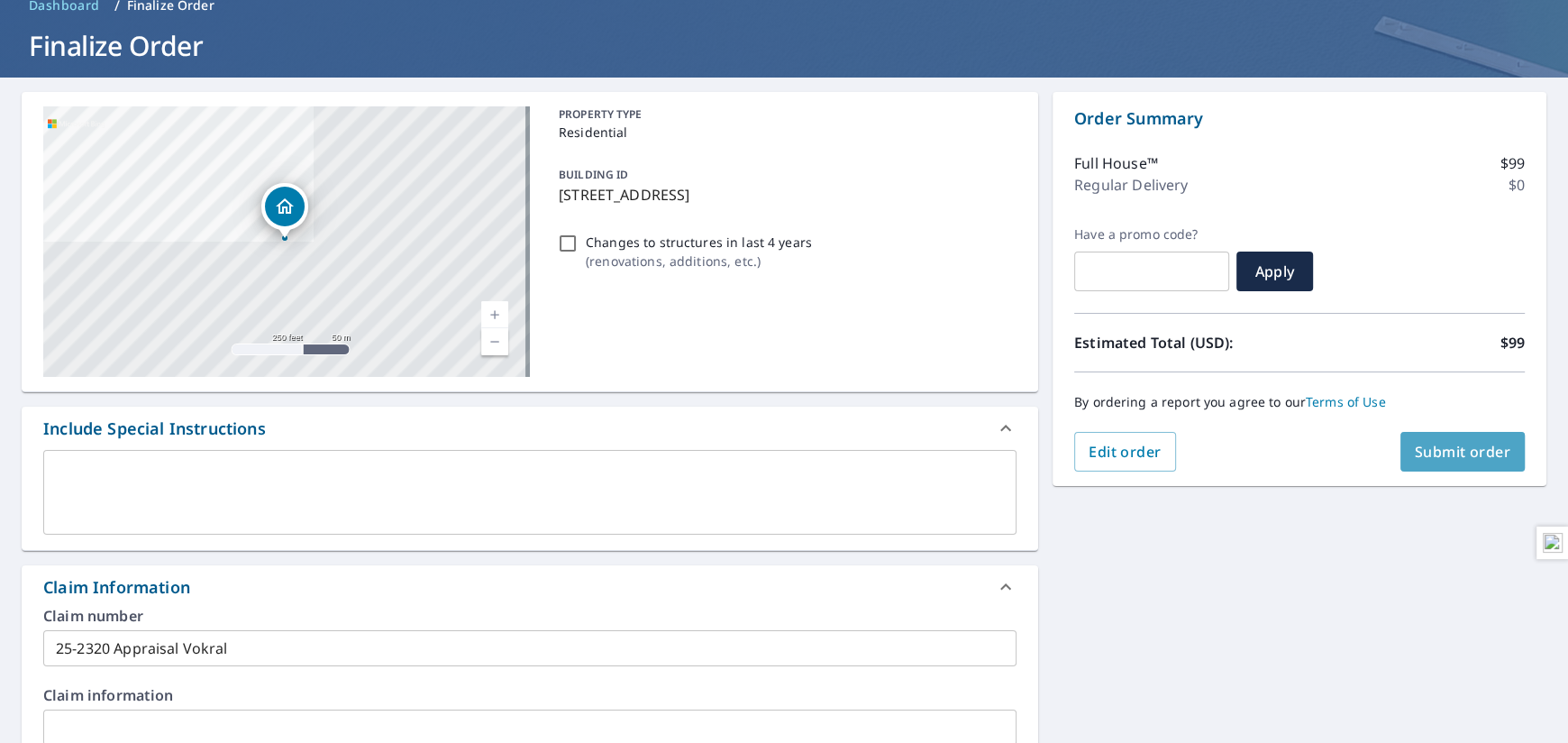
click at [1450, 454] on span "Submit order" at bounding box center [1462, 451] width 96 height 20
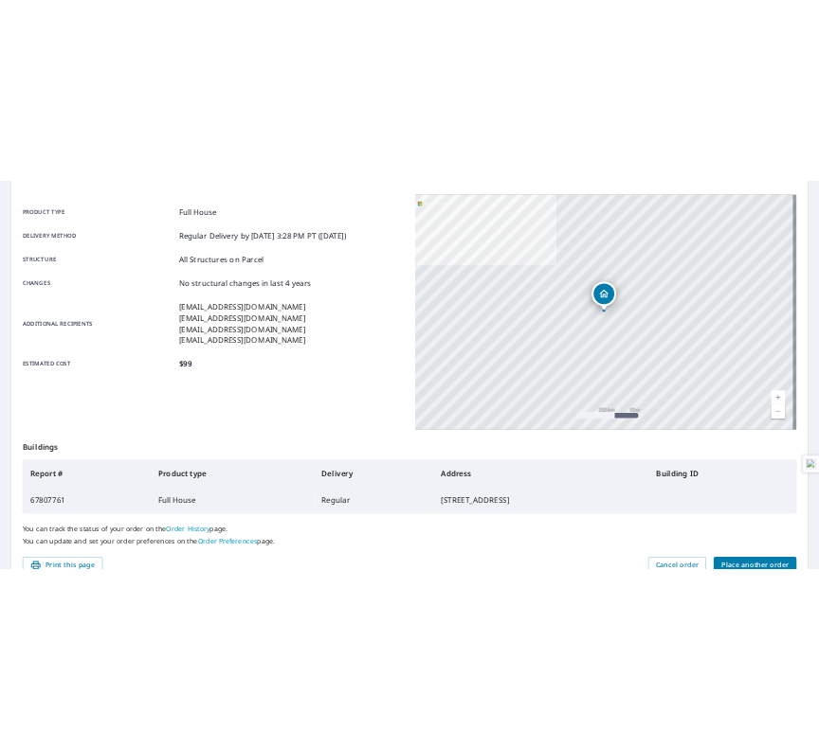
scroll to position [283, 0]
